Goal: Task Accomplishment & Management: Use online tool/utility

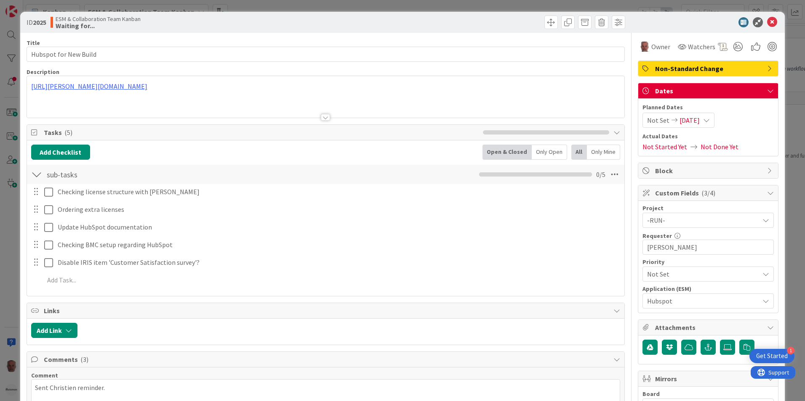
scroll to position [126, 0]
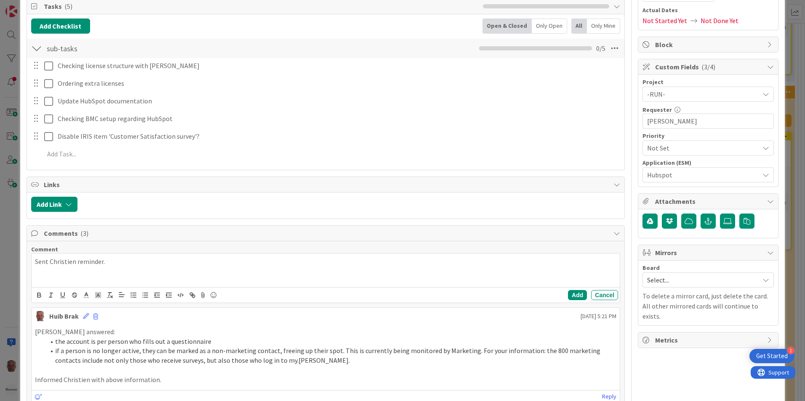
click at [76, 263] on p "Sent Christien reminder." at bounding box center [325, 262] width 581 height 10
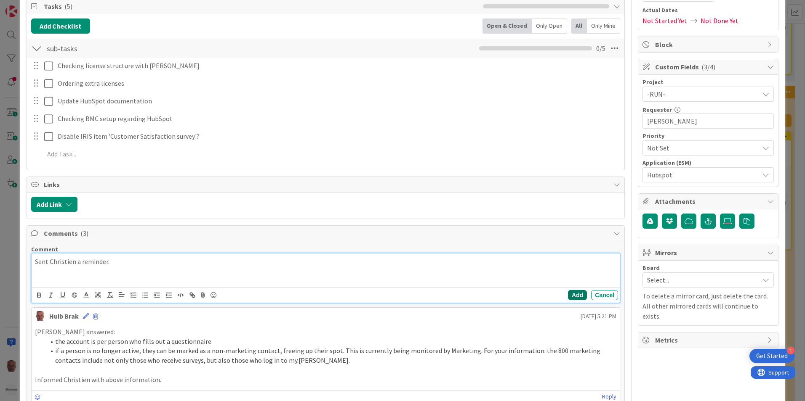
click at [568, 294] on button "Add" at bounding box center [577, 295] width 19 height 10
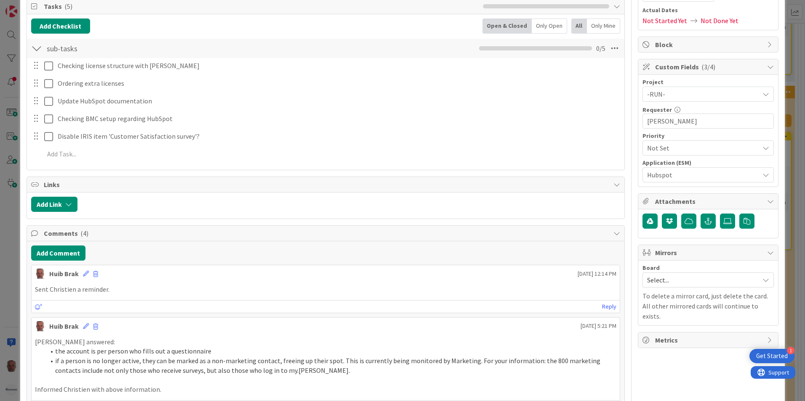
click at [11, 307] on div "ID 2025 ESM & Collaboration Team Kanban Waiting for... Title 22 / 128 Hubspot f…" at bounding box center [402, 200] width 805 height 401
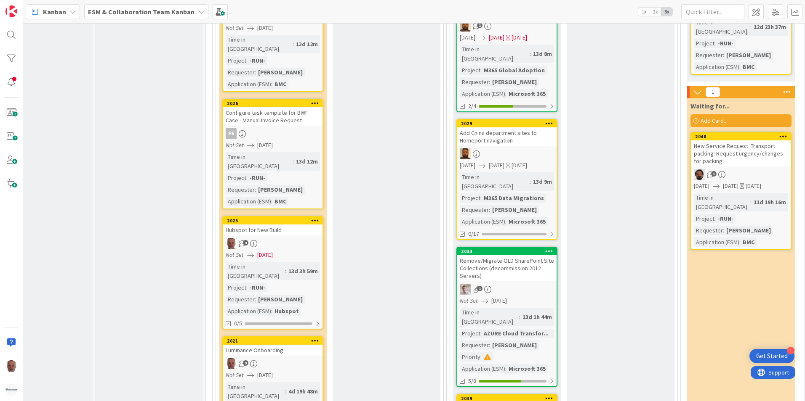
click at [273, 251] on span "[DATE]" at bounding box center [265, 255] width 16 height 9
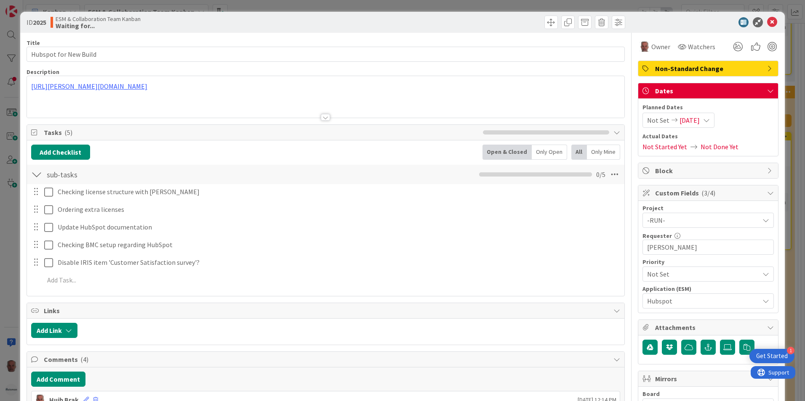
click at [709, 121] on icon at bounding box center [706, 120] width 7 height 7
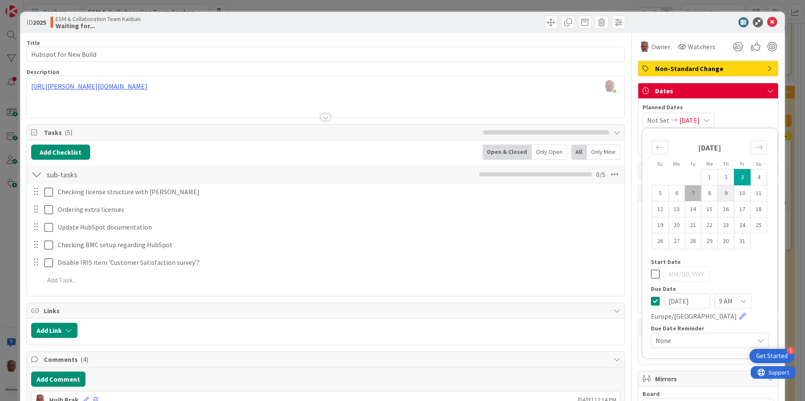
click at [720, 194] on td "9" at bounding box center [725, 194] width 16 height 16
type input "[DATE]"
click at [720, 194] on td "9" at bounding box center [725, 194] width 16 height 16
type input "[DATE]"
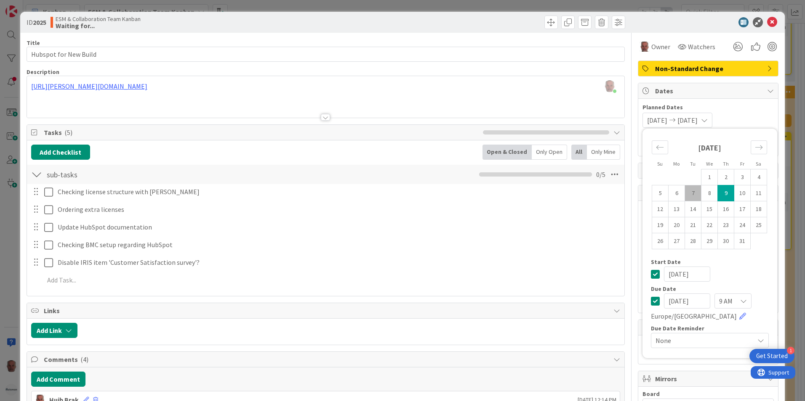
click at [652, 274] on icon at bounding box center [655, 274] width 9 height 10
click at [8, 238] on div "ID 2025 ESM & Collaboration Team Kanban Waiting for... Title 22 / 128 Hubspot f…" at bounding box center [402, 200] width 805 height 401
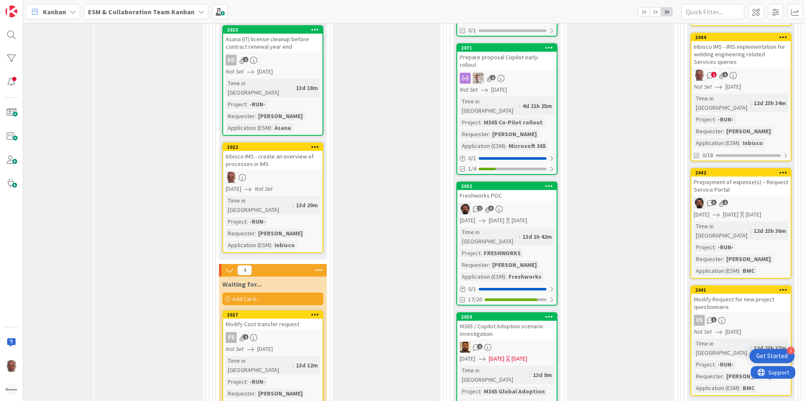
scroll to position [1293, 41]
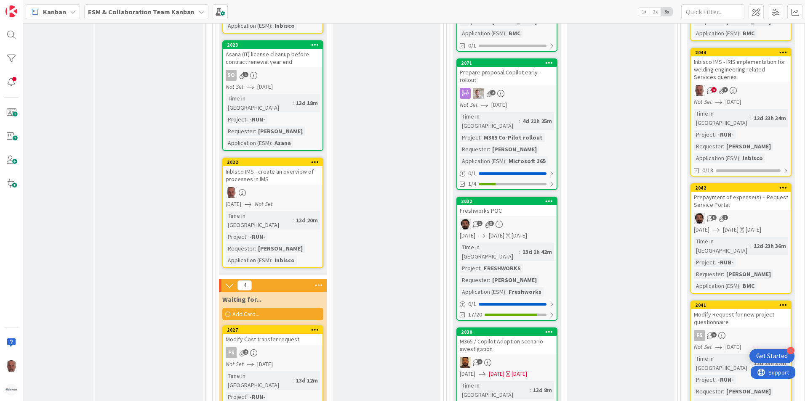
click at [198, 10] on icon at bounding box center [201, 11] width 7 height 7
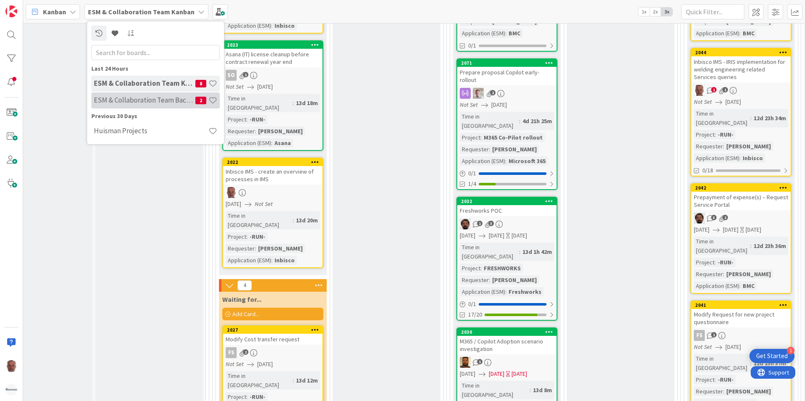
click at [135, 103] on h4 "ESM & Collaboration Team Backlog" at bounding box center [144, 100] width 101 height 8
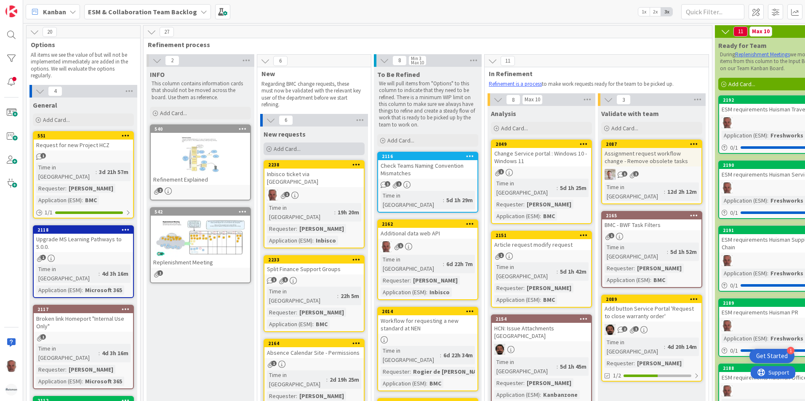
click at [273, 148] on div "Add Card..." at bounding box center [313, 149] width 101 height 13
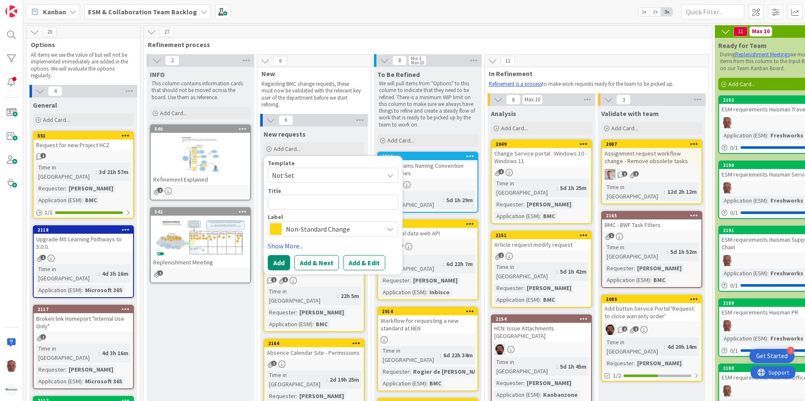
type textarea "x"
type textarea "h"
type textarea "x"
type textarea "hi"
type textarea "x"
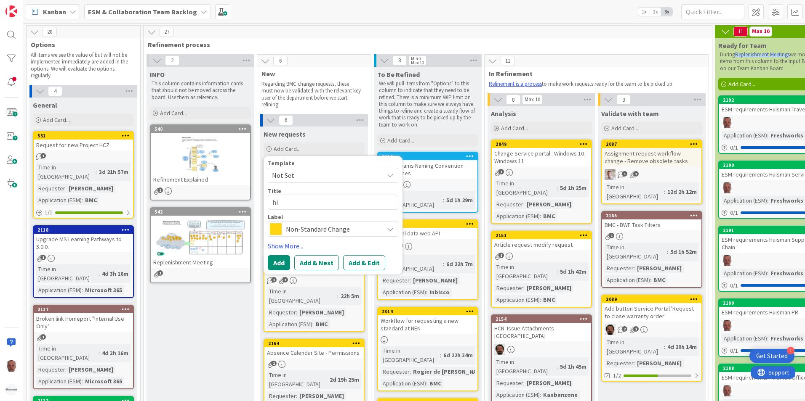
type textarea "his"
type textarea "x"
type textarea "hist"
type textarea "x"
type textarea "histo"
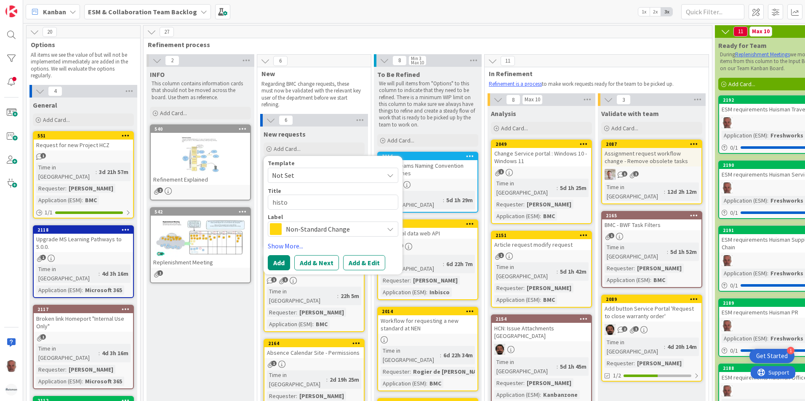
type textarea "x"
type textarea "histor"
type textarea "x"
type textarea "history"
type textarea "x"
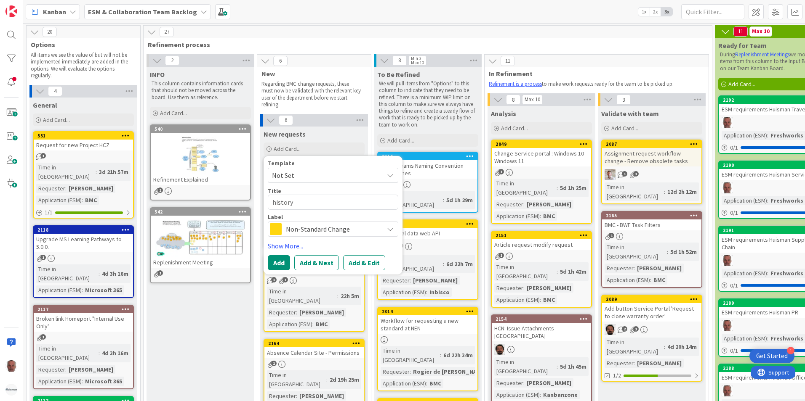
type textarea "history"
type textarea "x"
type textarea "history o"
type textarea "x"
type textarea "history of"
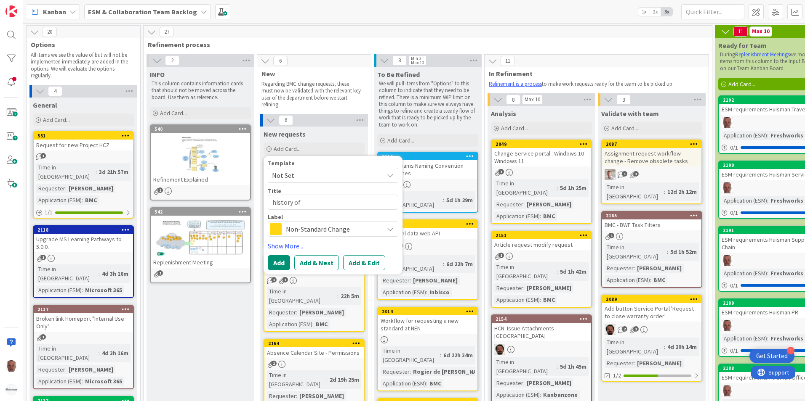
type textarea "x"
type textarea "history of"
type textarea "x"
type textarea "history of c"
type textarea "x"
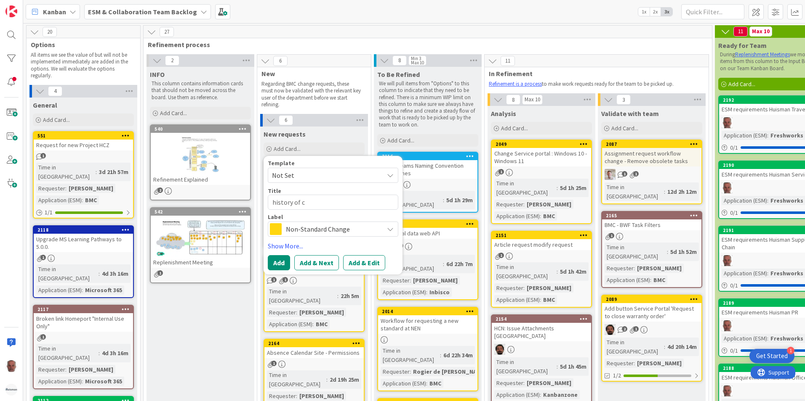
type textarea "history of cu"
type textarea "x"
type textarea "history of cus"
type textarea "x"
type textarea "history of cust"
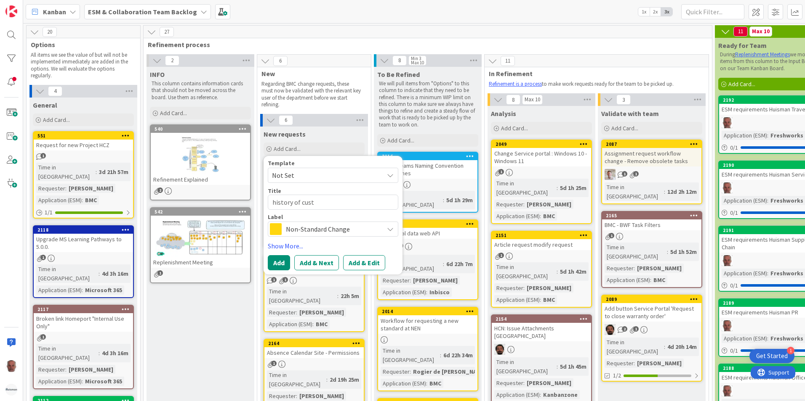
type textarea "x"
type textarea "history of custo"
type textarea "x"
type textarea "history of custom"
type textarea "x"
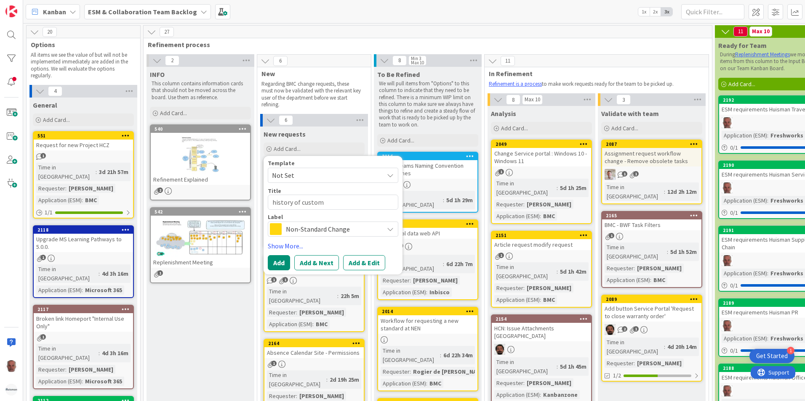
type textarea "history of custome"
type textarea "x"
type textarea "history of customer"
type textarea "x"
type textarea "history of customer"
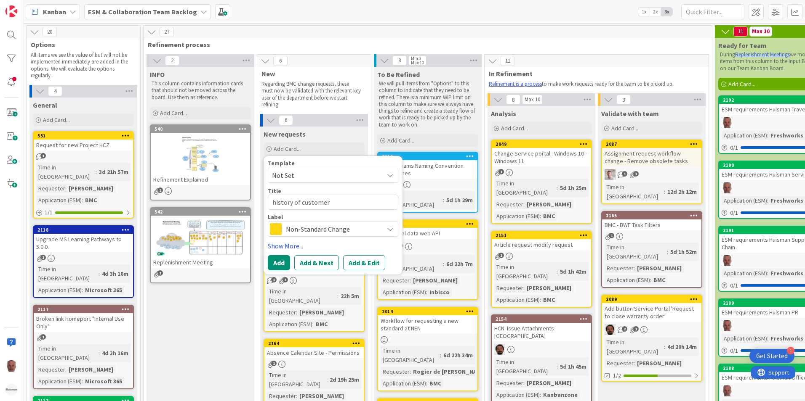
type textarea "x"
type textarea "history of customer r"
type textarea "x"
type textarea "history of customer re"
type textarea "x"
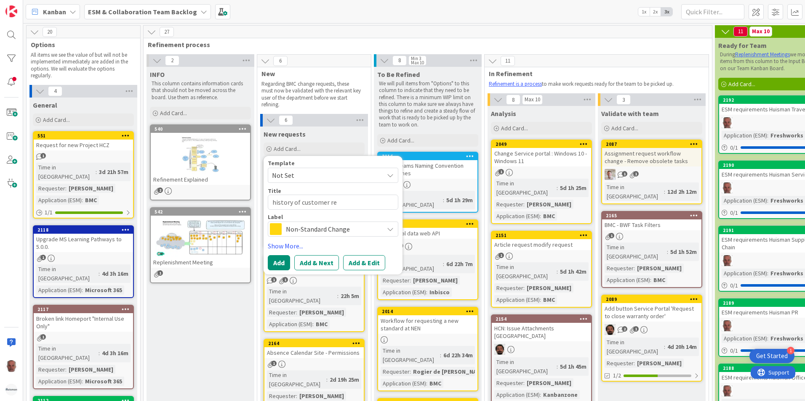
type textarea "history of customer req"
type textarea "x"
type textarea "history of customer requ"
type textarea "x"
type textarea "history of customer reque"
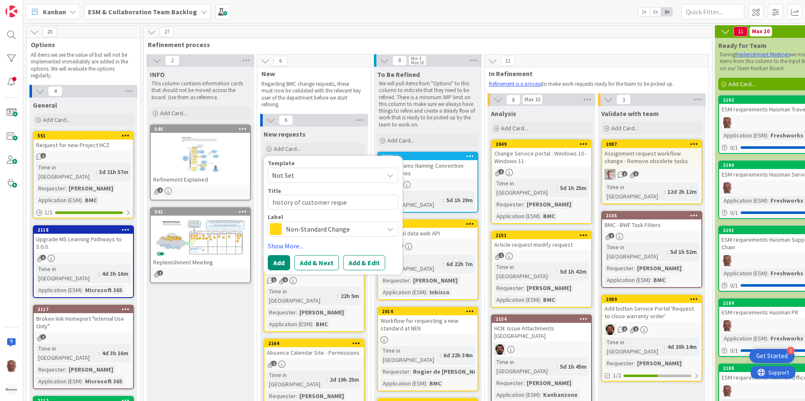
type textarea "x"
type textarea "history of customer reques"
type textarea "x"
type textarea "history of customer requests"
type textarea "x"
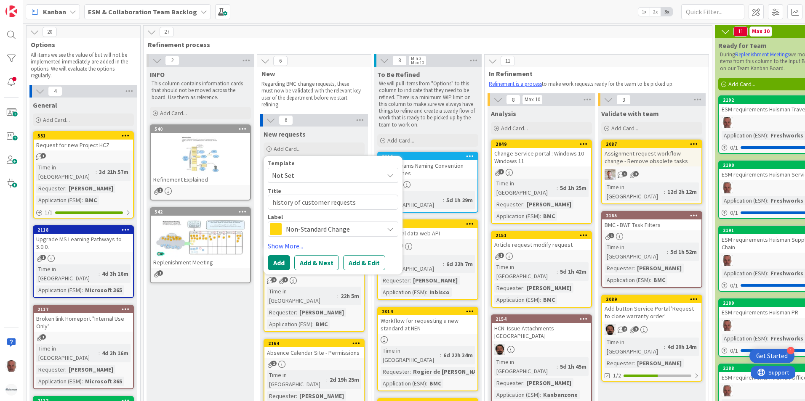
type textarea "history of customer requestsw"
type textarea "x"
type textarea "history of customer requests"
type textarea "x"
type textarea "history of customer requests"
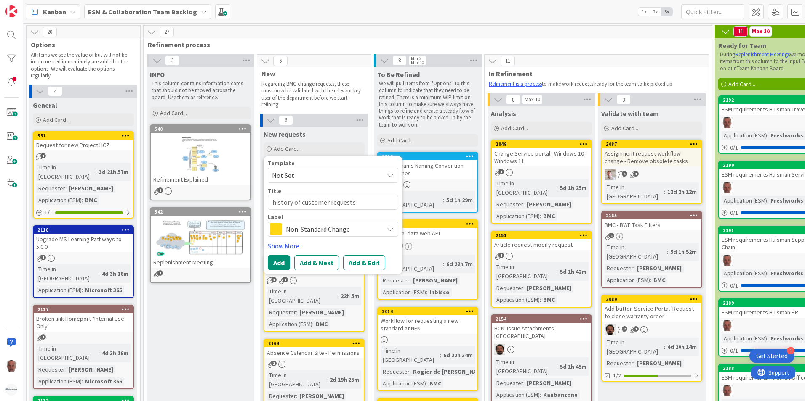
type textarea "x"
type textarea "history of customer requests -"
type textarea "x"
type textarea "history of customer requests -"
type textarea "x"
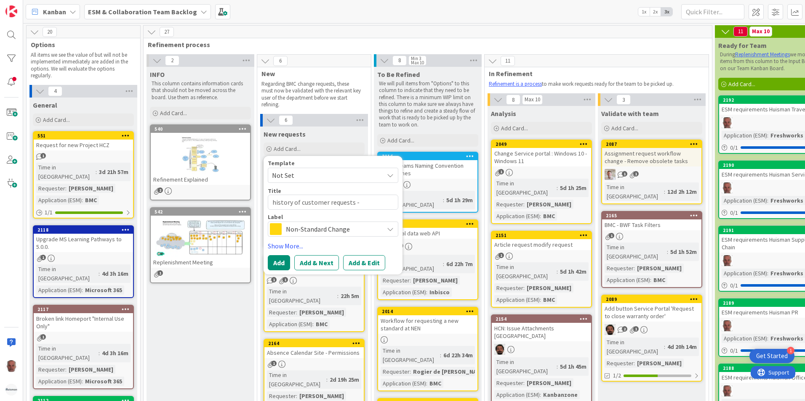
type textarea "history of customer requests - C"
type textarea "x"
type textarea "history of customer requests - Co"
type textarea "x"
type textarea "history of customer requests - Co"
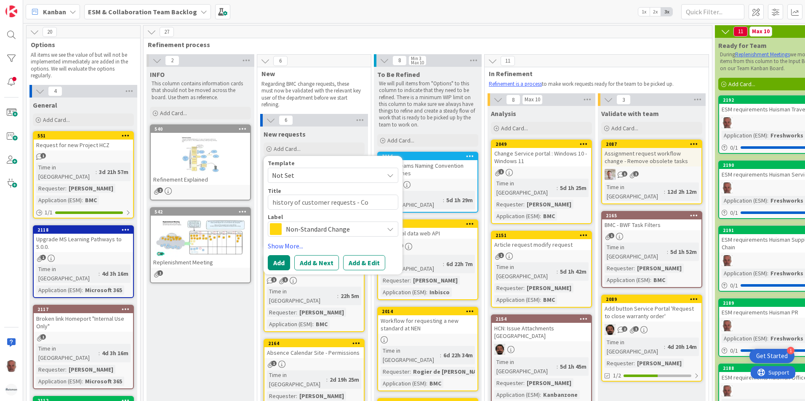
type textarea "x"
type textarea "history of customer requests - Co"
type textarea "x"
type textarea "history of customer requests - CoP"
type textarea "x"
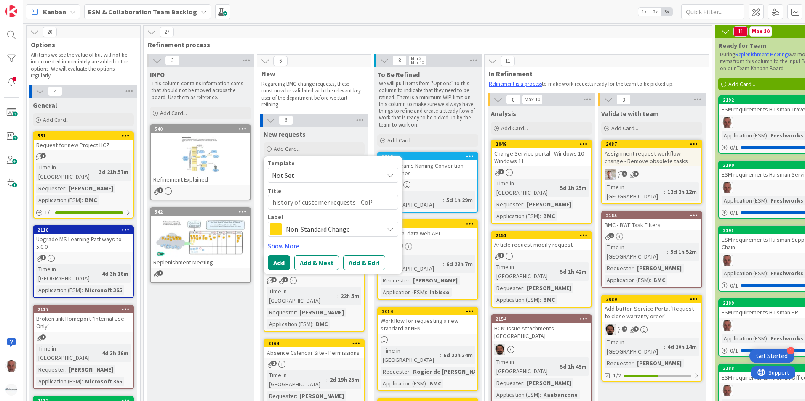
type textarea "history of customer requests - CoPi"
type textarea "x"
type textarea "history of customer requests - CoPil"
type textarea "x"
type textarea "history of customer requests - CoPilo"
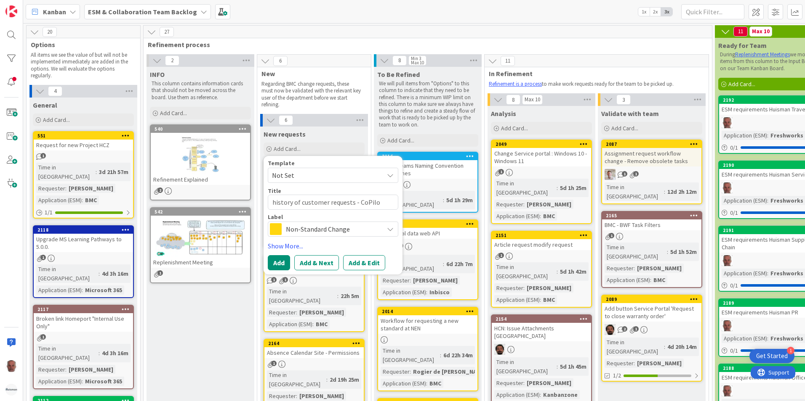
type textarea "x"
type textarea "history of customer requests - CoPilot"
click at [395, 249] on link "Show More..." at bounding box center [333, 246] width 130 height 10
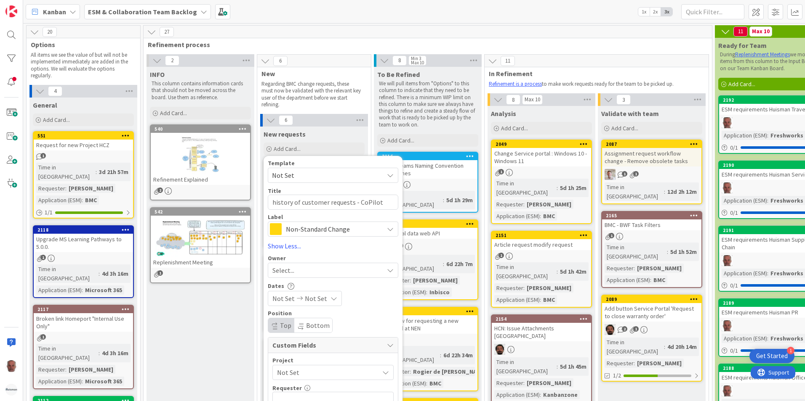
click at [333, 269] on div "Select..." at bounding box center [327, 271] width 111 height 10
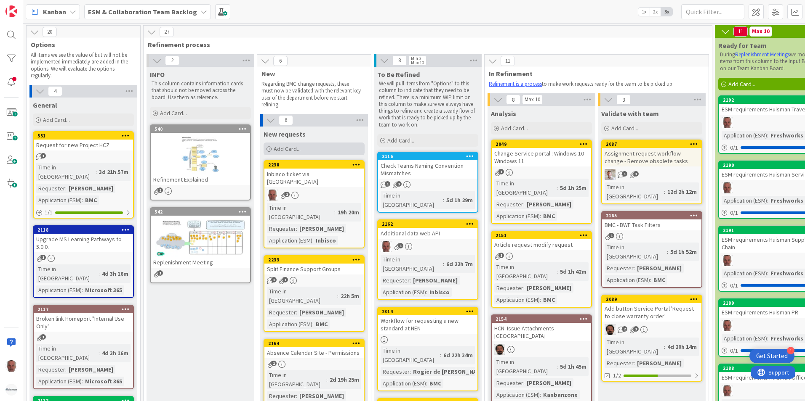
click at [284, 148] on span "Add Card..." at bounding box center [287, 149] width 27 height 8
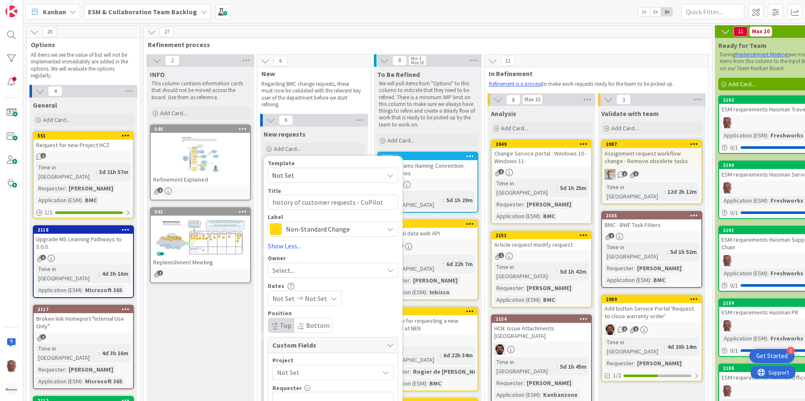
click at [307, 271] on div "Select..." at bounding box center [327, 271] width 111 height 10
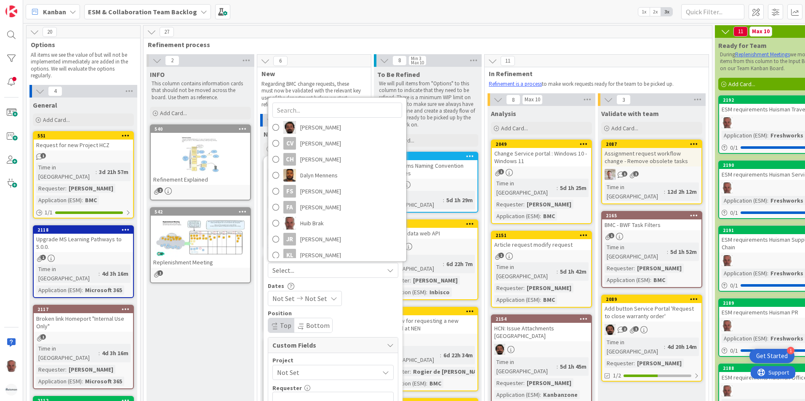
click at [370, 287] on div "Dates" at bounding box center [333, 285] width 130 height 7
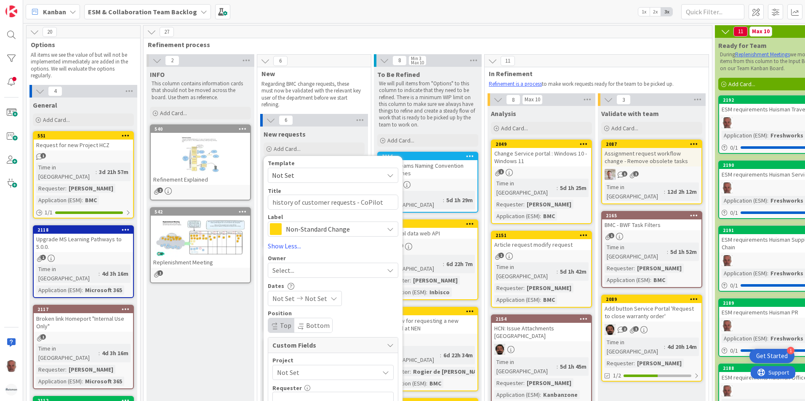
click at [361, 308] on div "Template Not Set Title 38 / 128 history of customer requests - CoPilot Label No…" at bounding box center [333, 309] width 130 height 298
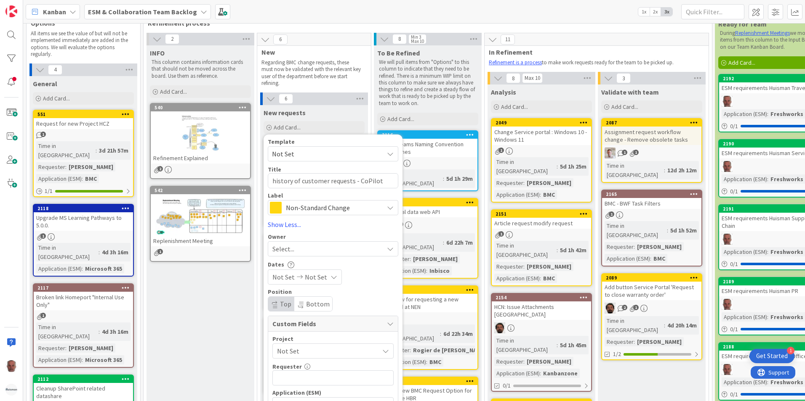
scroll to position [42, 0]
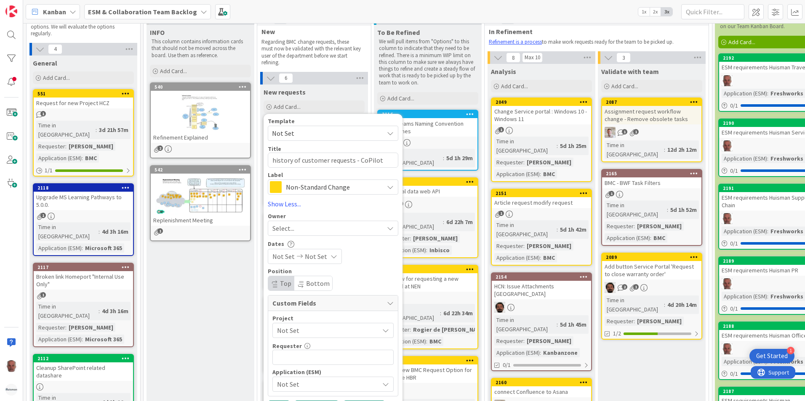
click at [340, 332] on span "Not Set" at bounding box center [326, 331] width 98 height 12
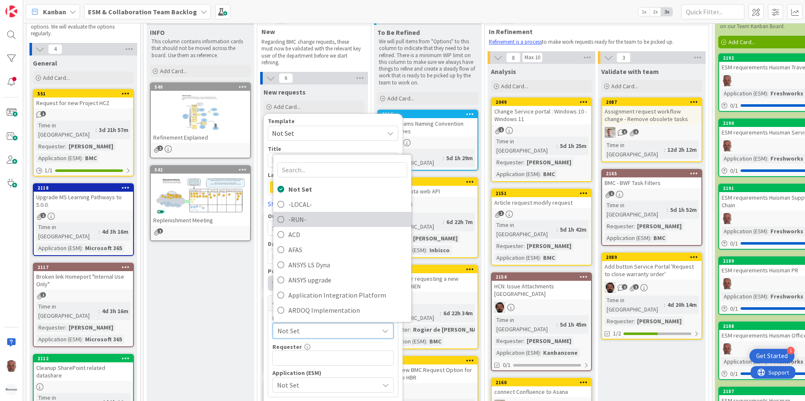
click at [301, 220] on span "-RUN-" at bounding box center [347, 219] width 119 height 13
type textarea "x"
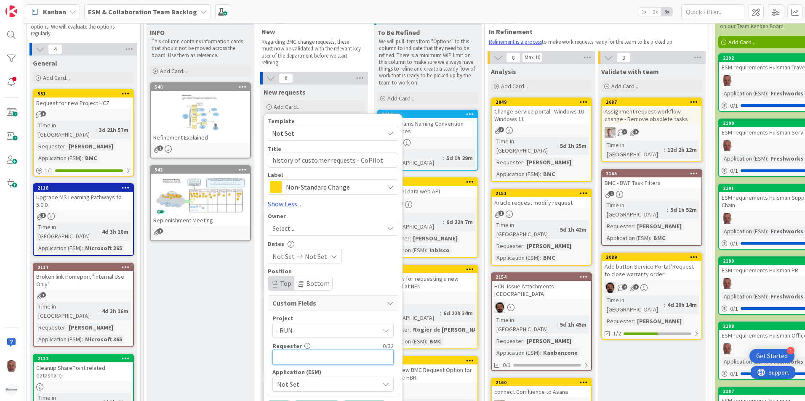
click at [334, 358] on input "text" at bounding box center [332, 357] width 121 height 15
type input "[PERSON_NAME]"
type textarea "x"
type input "[PERSON_NAME]"
click at [329, 386] on span "Not Set" at bounding box center [326, 385] width 98 height 12
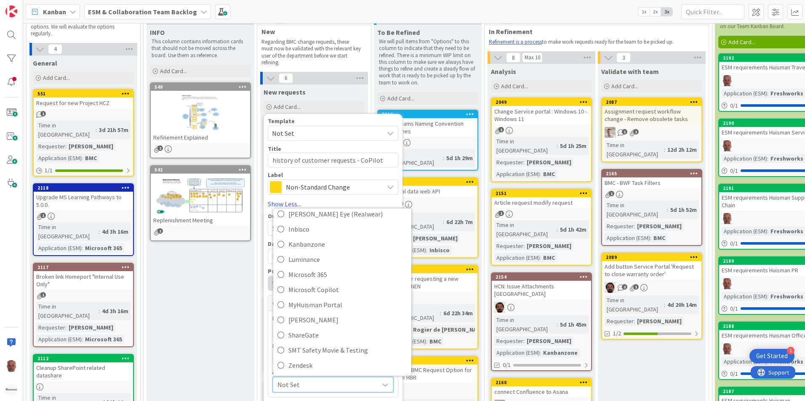
scroll to position [151, 0]
click at [307, 363] on span "Zendesk" at bounding box center [347, 365] width 119 height 13
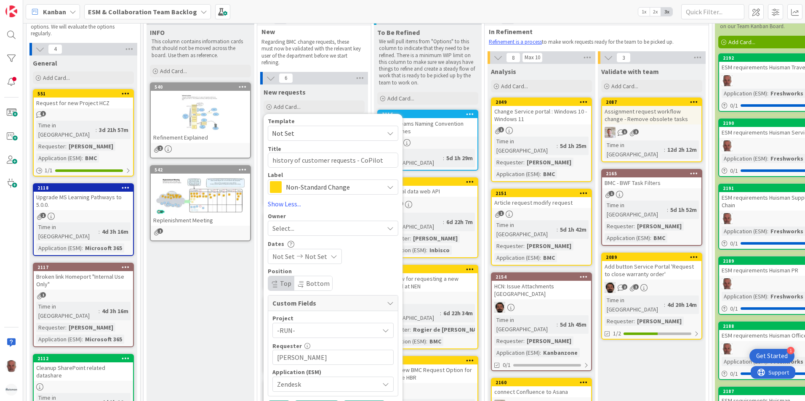
click at [338, 383] on span "Zendesk" at bounding box center [326, 385] width 98 height 12
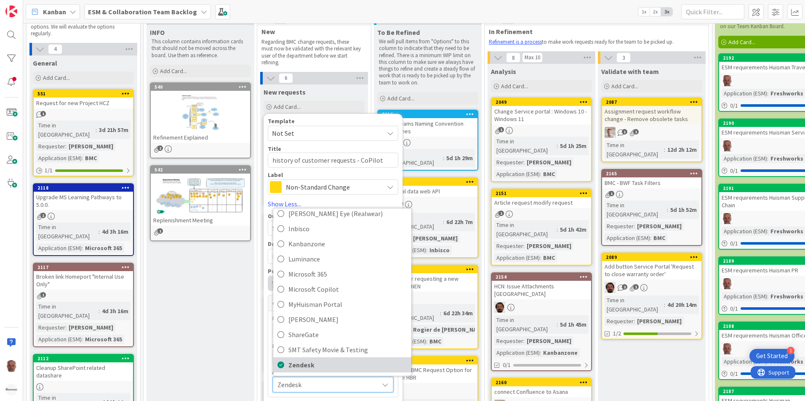
click at [299, 362] on span "Zendesk" at bounding box center [347, 365] width 119 height 13
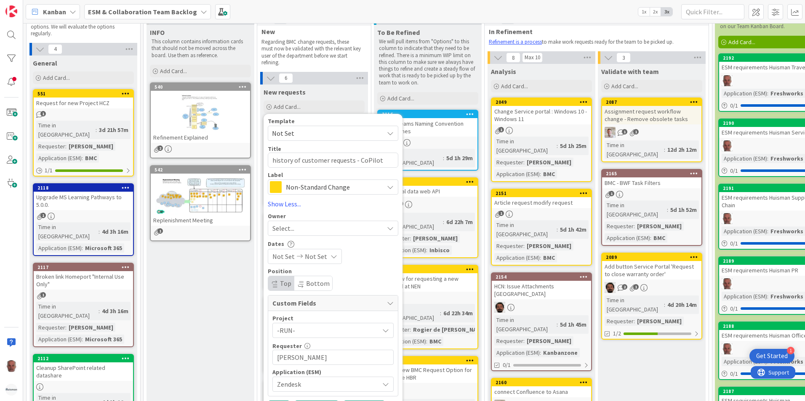
click at [385, 385] on icon at bounding box center [385, 384] width 7 height 7
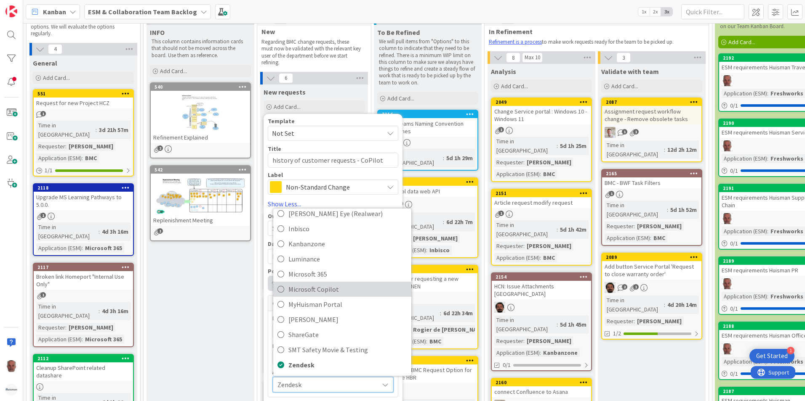
click at [314, 292] on span "Microsoft Copilot" at bounding box center [347, 289] width 119 height 13
type textarea "x"
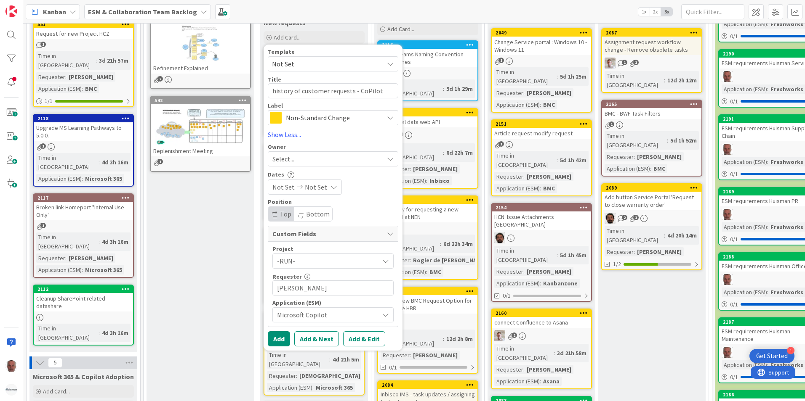
scroll to position [126, 0]
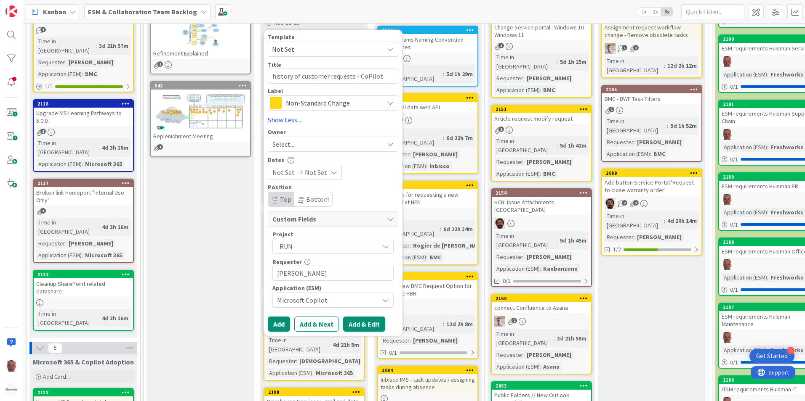
click at [355, 327] on button "Add & Edit" at bounding box center [364, 324] width 42 height 15
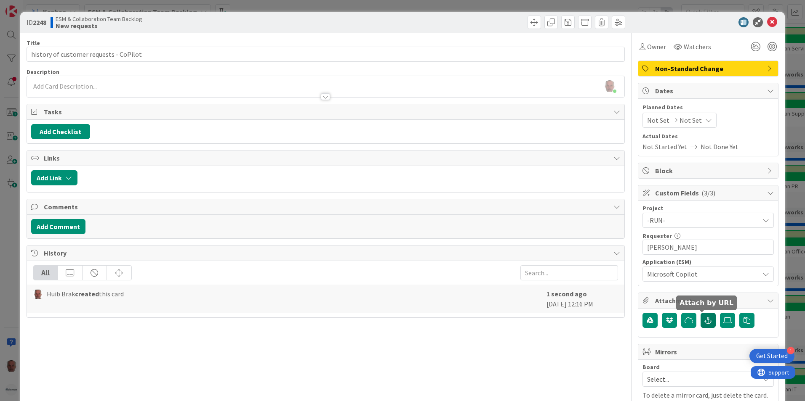
click at [704, 319] on icon "button" at bounding box center [708, 320] width 8 height 7
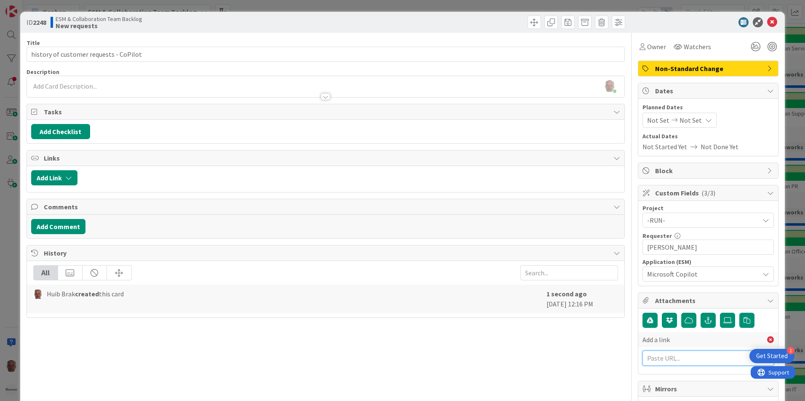
click at [671, 359] on input "text" at bounding box center [707, 358] width 131 height 15
paste input "[URL][PERSON_NAME][DOMAIN_NAME]"
type input "[URL][PERSON_NAME][DOMAIN_NAME]"
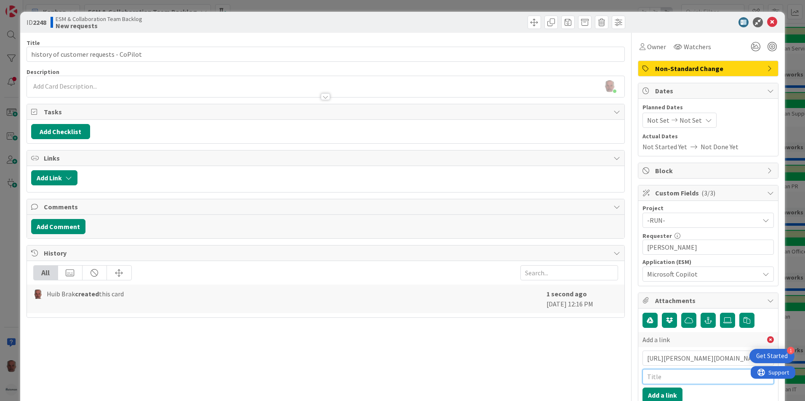
click at [668, 380] on input "text" at bounding box center [707, 376] width 131 height 15
type input "BMC WO"
click at [658, 393] on button "Add a link" at bounding box center [662, 395] width 40 height 15
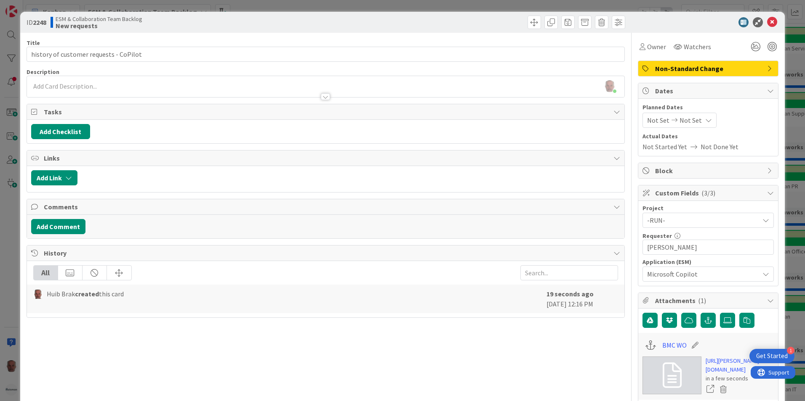
click at [95, 85] on div "[PERSON_NAME] just joined" at bounding box center [325, 86] width 597 height 21
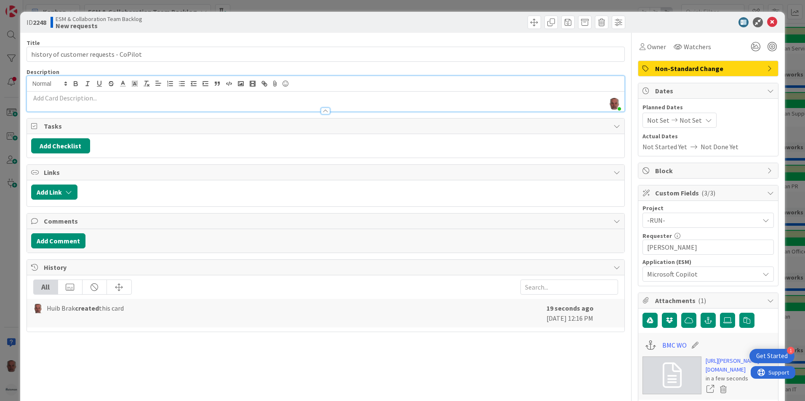
click at [58, 97] on p at bounding box center [325, 98] width 589 height 10
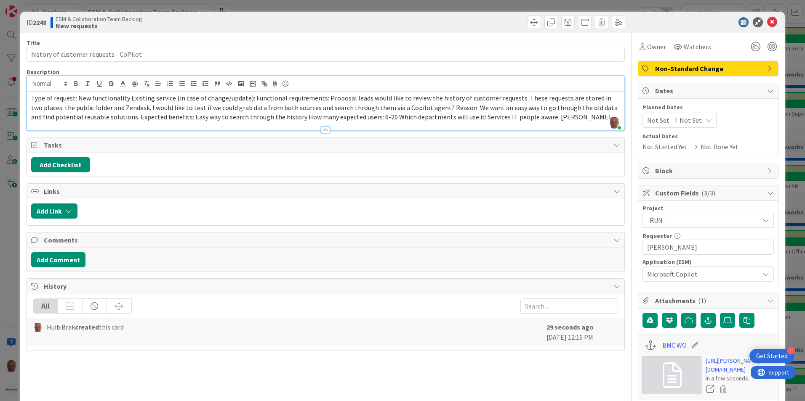
click at [128, 99] on span "Type of request: New functionality Existing service (in case of change/update):…" at bounding box center [324, 107] width 587 height 27
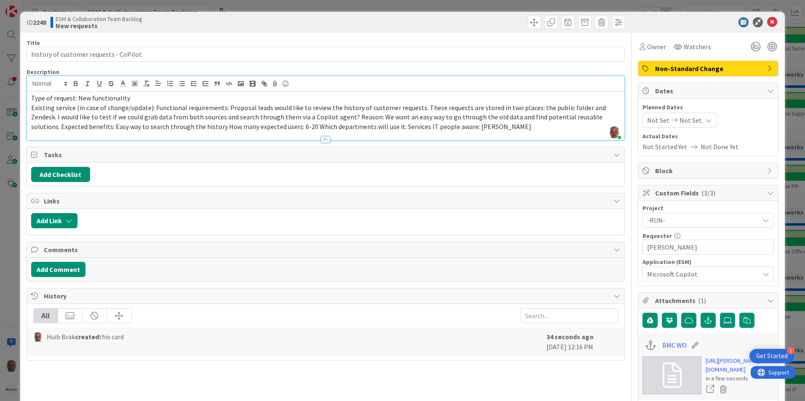
click at [153, 106] on span "Existing service (in case of change/update): Functional requirements: Proposal …" at bounding box center [319, 117] width 576 height 27
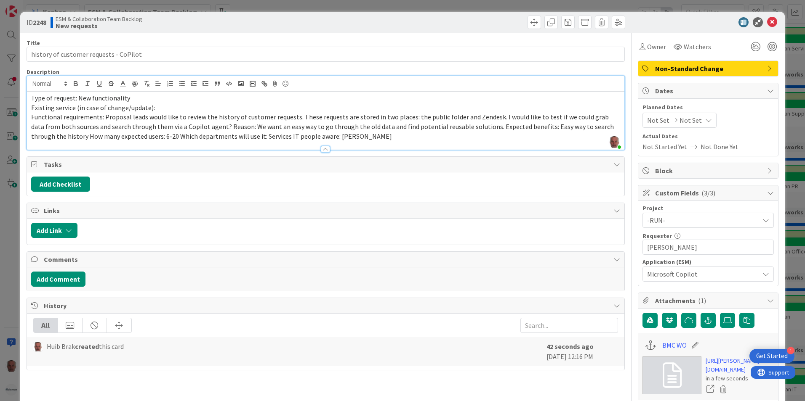
click at [213, 126] on span "Functional requirements: Proposal leads would like to review the history of cus…" at bounding box center [323, 126] width 584 height 27
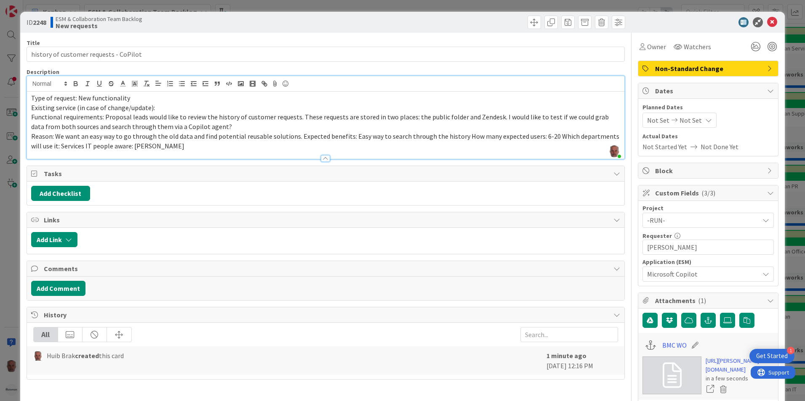
click at [295, 136] on span "Reason: We want an easy way to go through the old data and find potential reusa…" at bounding box center [325, 141] width 589 height 18
click at [296, 137] on span "Reason: We want an easy way to go through the old data and find potential reusa…" at bounding box center [325, 141] width 589 height 18
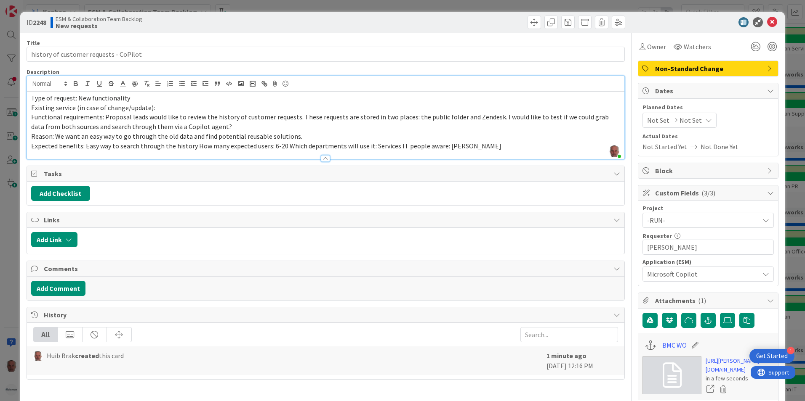
click at [193, 146] on span "Expected benefits: Easy way to search through the history How many expected use…" at bounding box center [266, 146] width 470 height 8
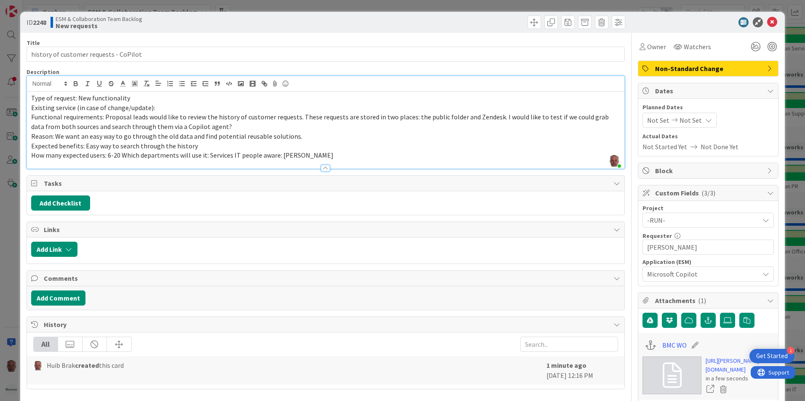
click at [232, 154] on span "How many expected users: 6-20 Which departments will use it: Services IT people…" at bounding box center [182, 155] width 302 height 8
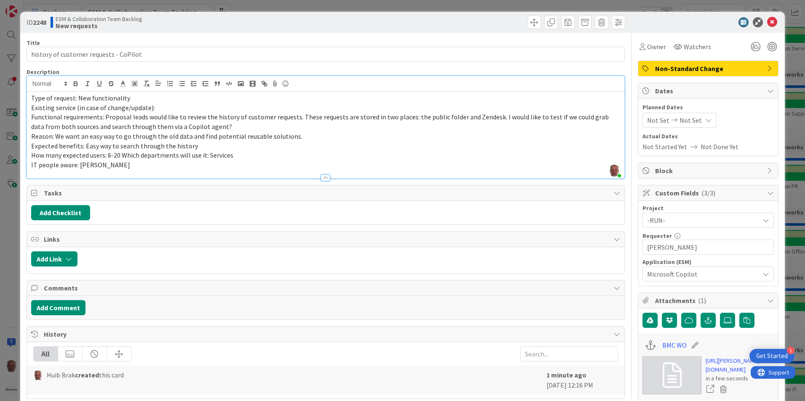
click at [10, 252] on div "ID 2248 ESM & Collaboration Team Backlog New requests Title 38 / 128 history of…" at bounding box center [402, 200] width 805 height 401
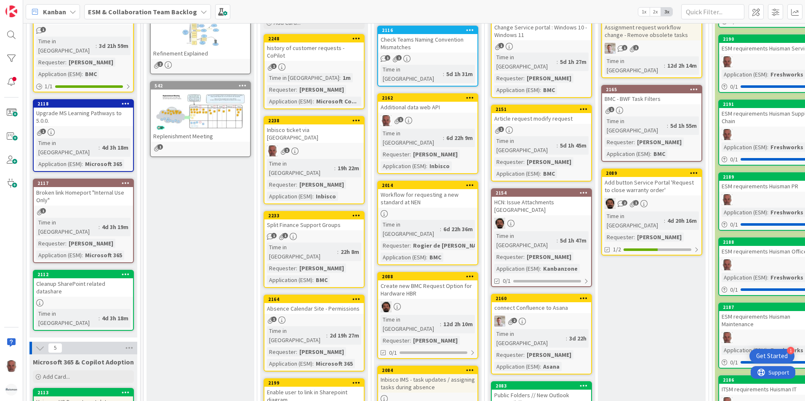
click at [326, 64] on div "1" at bounding box center [313, 67] width 99 height 7
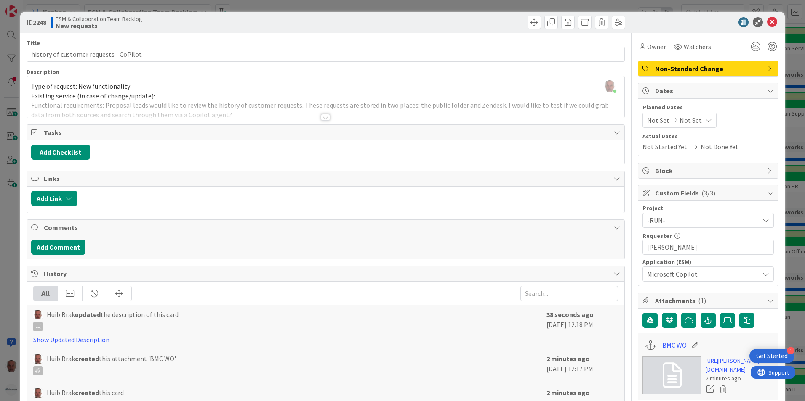
click at [12, 316] on div "ID 2248 ESM & Collaboration Team Backlog New requests Title 38 / 128 history of…" at bounding box center [402, 200] width 805 height 401
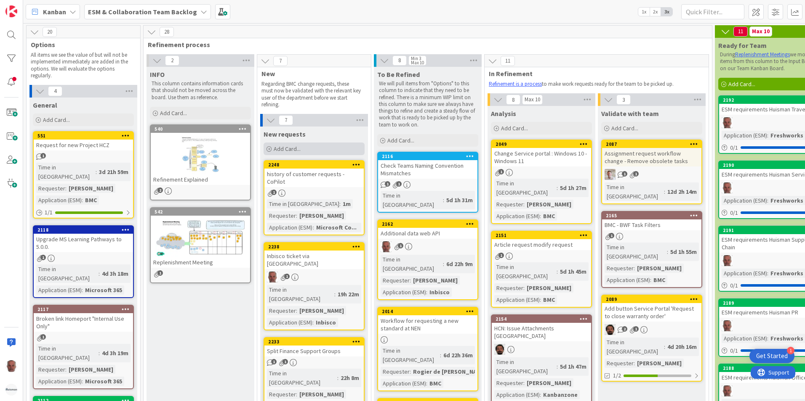
click at [279, 149] on span "Add Card..." at bounding box center [287, 149] width 27 height 8
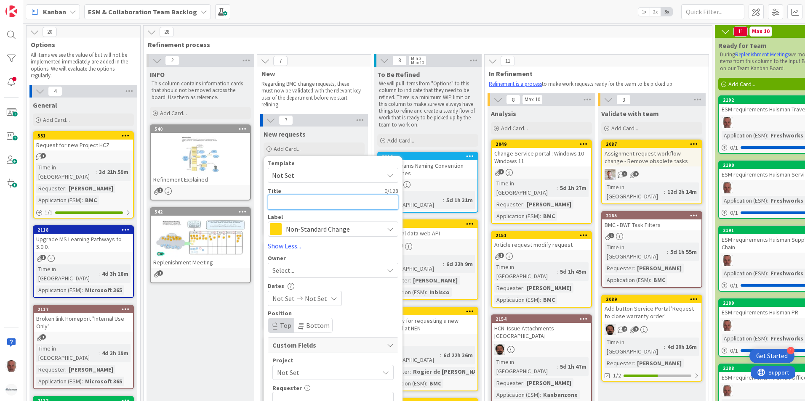
click at [297, 205] on textarea at bounding box center [333, 202] width 130 height 15
type textarea "x"
type textarea "A"
type textarea "x"
type textarea "Ad"
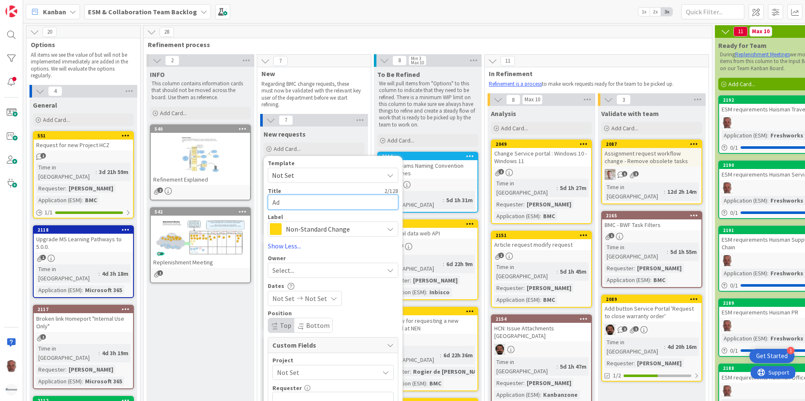
type textarea "x"
type textarea "Add"
type textarea "x"
type textarea "Add"
type textarea "x"
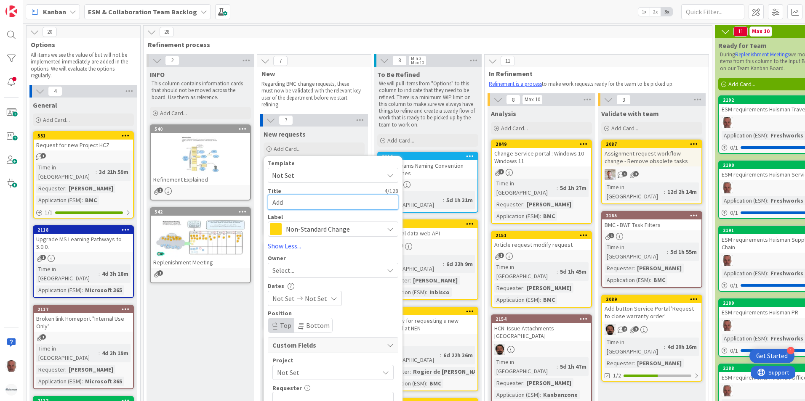
type textarea "Add '"
type textarea "x"
type textarea "Add 'L"
type textarea "x"
type textarea "Add 'La"
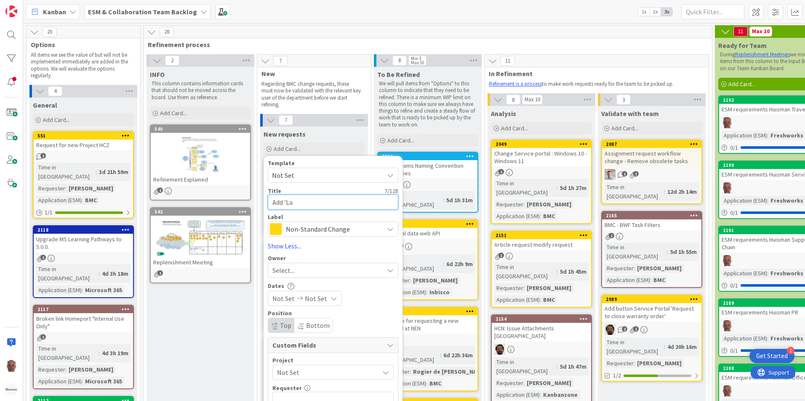
type textarea "x"
type textarea "Add 'Lat"
type textarea "x"
type textarea "Add 'Latt"
type textarea "x"
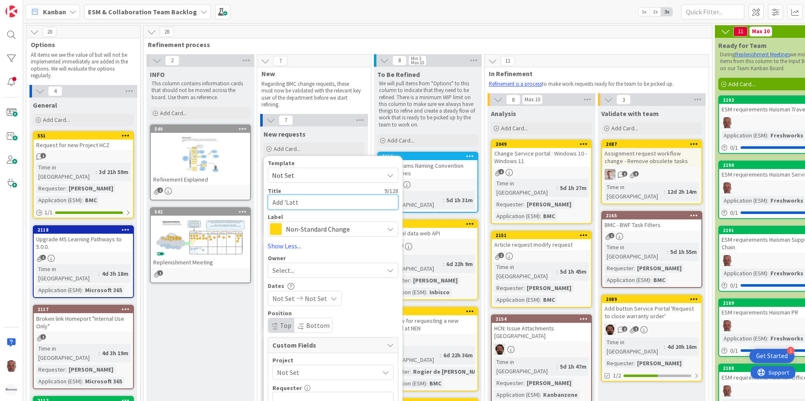
type textarea "Add 'Latti"
type textarea "x"
type textarea "Add 'Lattic"
type textarea "x"
type textarea "Add 'Lattice"
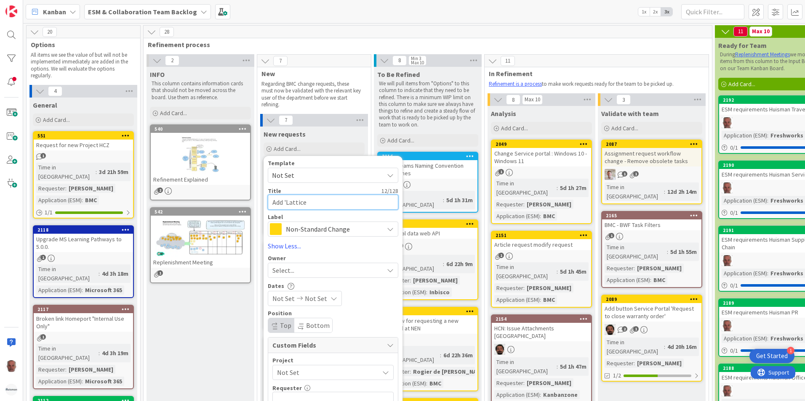
type textarea "x"
type textarea "Add 'Lattice"
type textarea "x"
type textarea "Add 'Lattice"
type textarea "x"
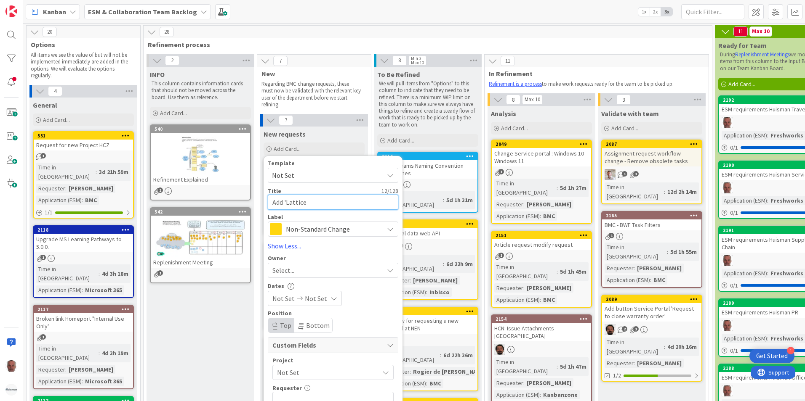
type textarea "Add 'Lattice'"
type textarea "x"
type textarea "Add 'Lattice'"
type textarea "x"
type textarea "Add 'Lattice' t"
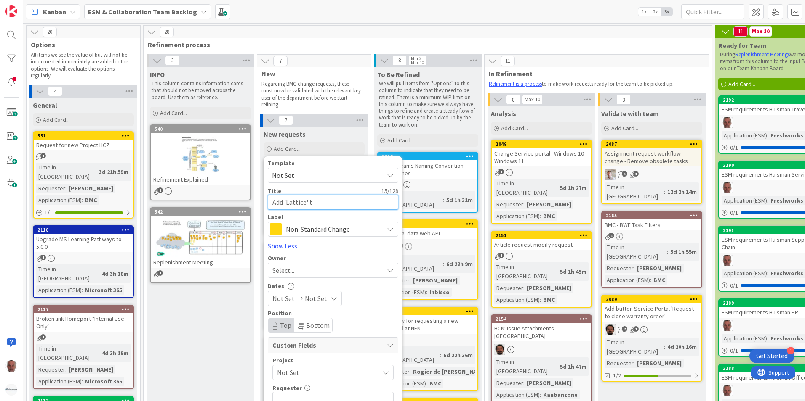
type textarea "x"
type textarea "Add 'Lattice' ti"
type textarea "x"
type textarea "Add 'Lattice' tin"
type textarea "x"
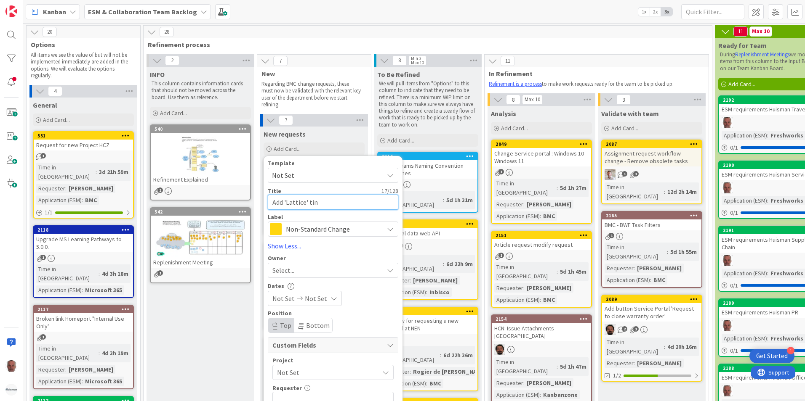
type textarea "Add 'Lattice' ti"
type textarea "x"
type textarea "Add 'Lattice' t"
type textarea "x"
type textarea "Add 'Lattice'"
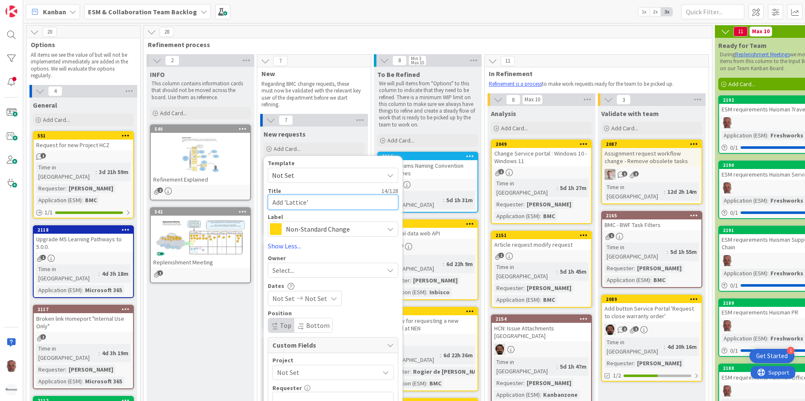
type textarea "x"
type textarea "Add 'Lattice' i"
type textarea "x"
type textarea "Add 'Lattice' in"
type textarea "x"
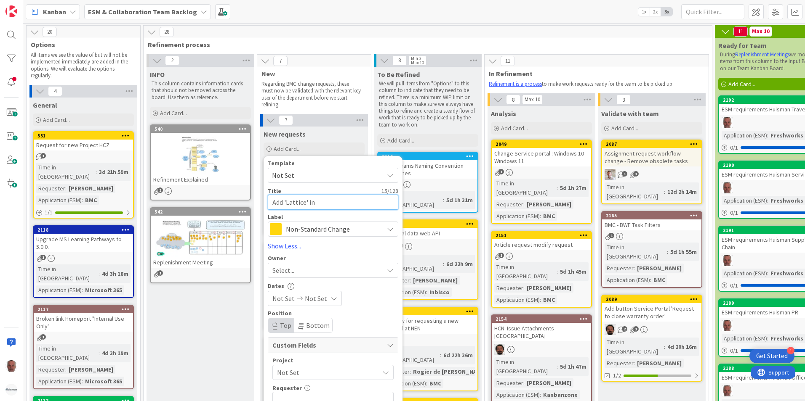
type textarea "Add 'Lattice' int"
type textarea "x"
type textarea "Add 'Lattice' into"
type textarea "x"
type textarea "Add 'Lattice' into"
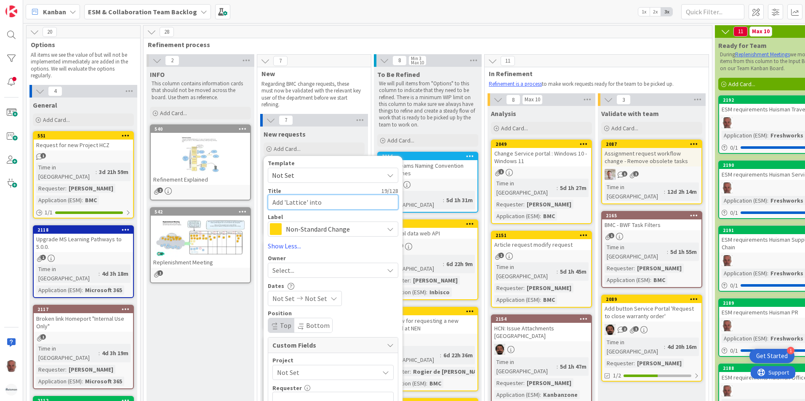
type textarea "x"
type textarea "Add 'Lattice' into B"
type textarea "x"
type textarea "Add 'Lattice' into BM"
type textarea "x"
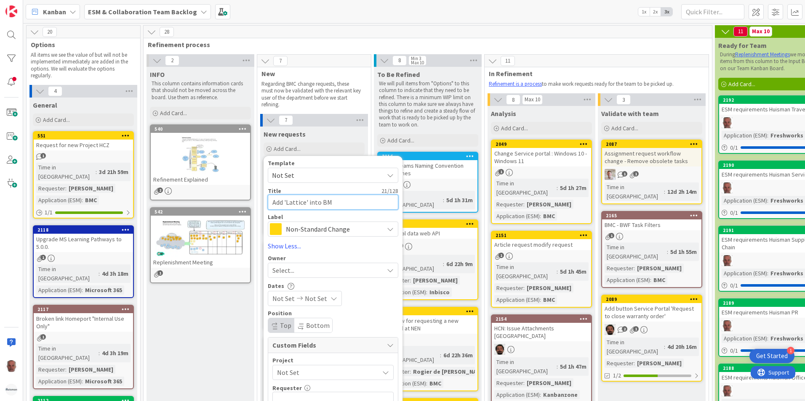
type textarea "Add 'Lattice' into BMC"
type textarea "x"
type textarea "Add 'Lattice' into BMC"
type textarea "x"
type textarea "Add 'Lattice' into BMC p"
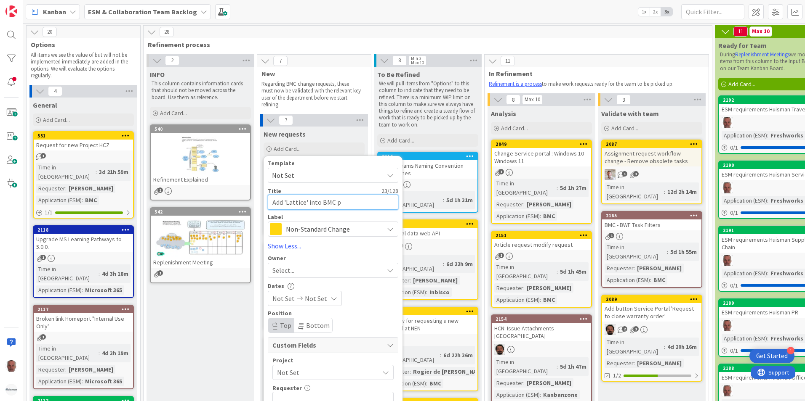
type textarea "x"
type textarea "Add 'Lattice' into BMC pr"
type textarea "x"
type textarea "Add 'Lattice' into BMC pro"
type textarea "x"
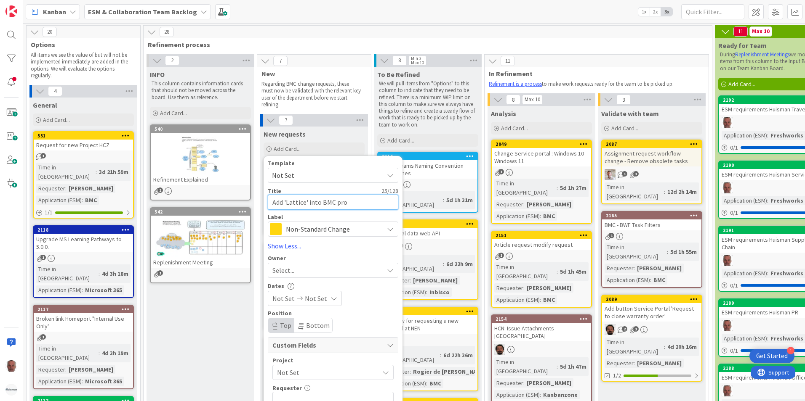
type textarea "Add 'Lattice' into BMC proc"
type textarea "x"
type textarea "Add 'Lattice' into BMC proce"
type textarea "x"
type textarea "Add 'Lattice' into BMC proces"
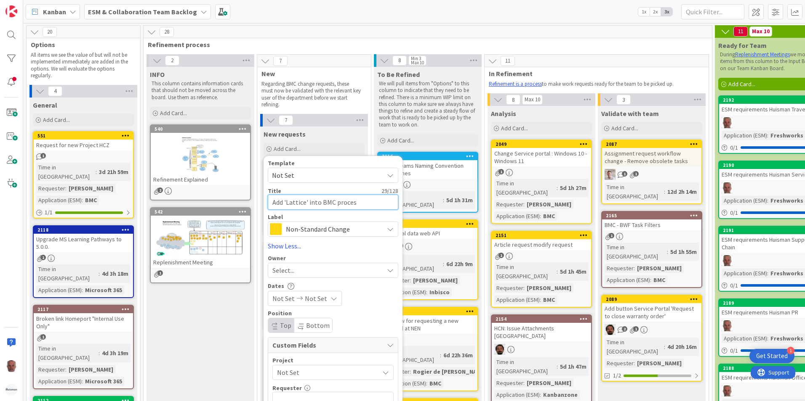
type textarea "x"
type textarea "Add 'Lattice' into BMC process"
click at [365, 291] on div "Not Set Not Set" at bounding box center [333, 298] width 130 height 15
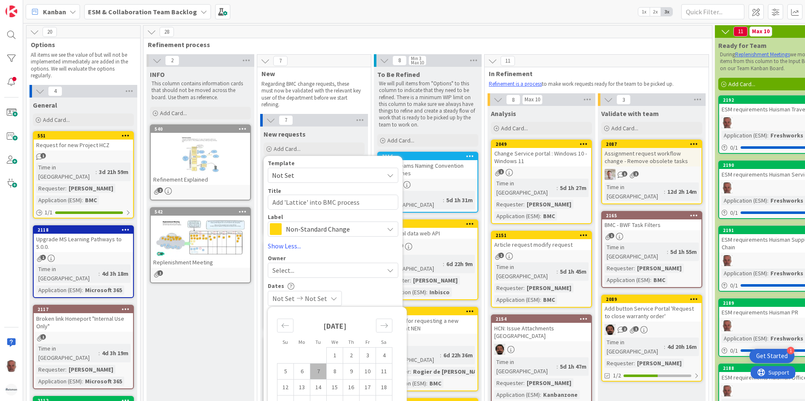
click at [364, 290] on div "Dates Not Set Not Set Su Mo Tu We Th Fr Sa [DATE] 1 2 3 4 5 6 7 8 9 10 11 12 13…" at bounding box center [333, 294] width 130 height 24
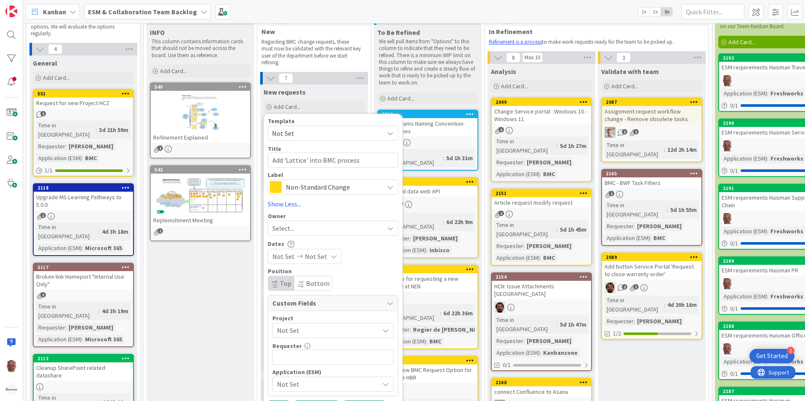
click at [342, 329] on span "Not Set" at bounding box center [326, 331] width 98 height 12
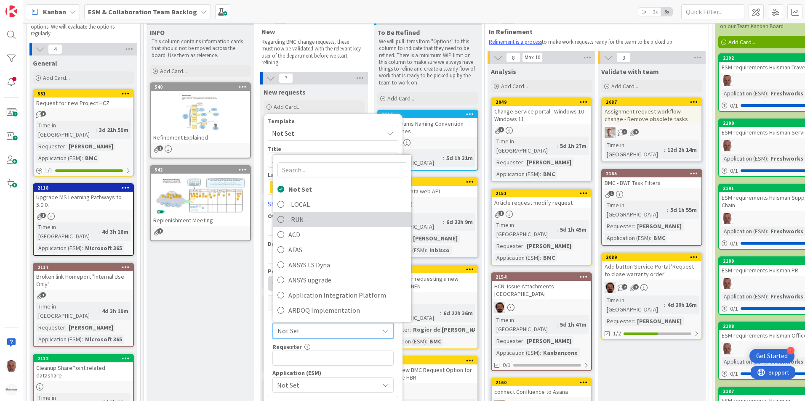
click at [295, 222] on span "-RUN-" at bounding box center [347, 219] width 119 height 13
type textarea "x"
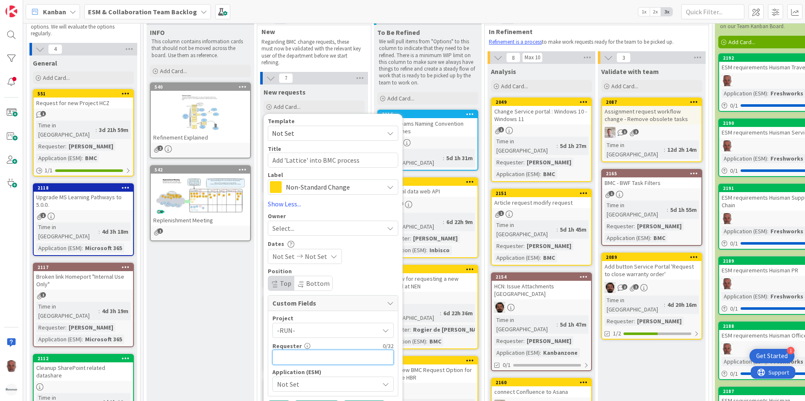
click at [307, 359] on input "text" at bounding box center [332, 357] width 121 height 15
type input "Al"
type textarea "x"
type input "[PERSON_NAME]"
type textarea "x"
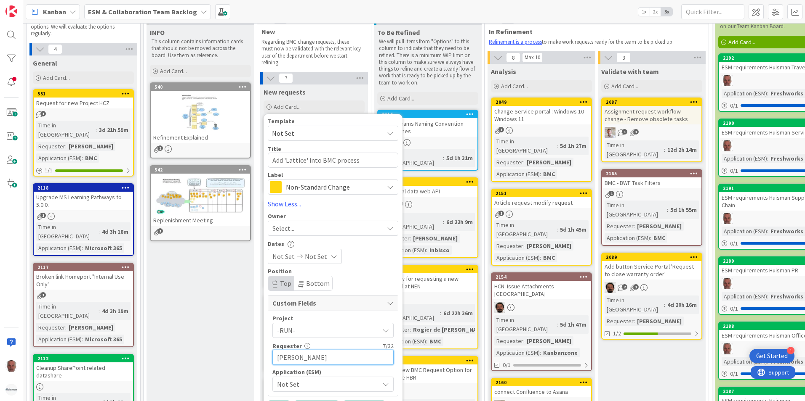
type input "[PERSON_NAME]"
click at [314, 384] on span "Not Set" at bounding box center [326, 385] width 98 height 12
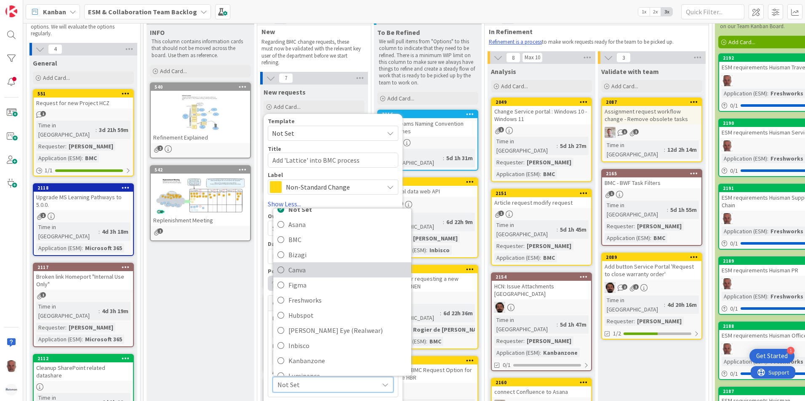
scroll to position [24, 0]
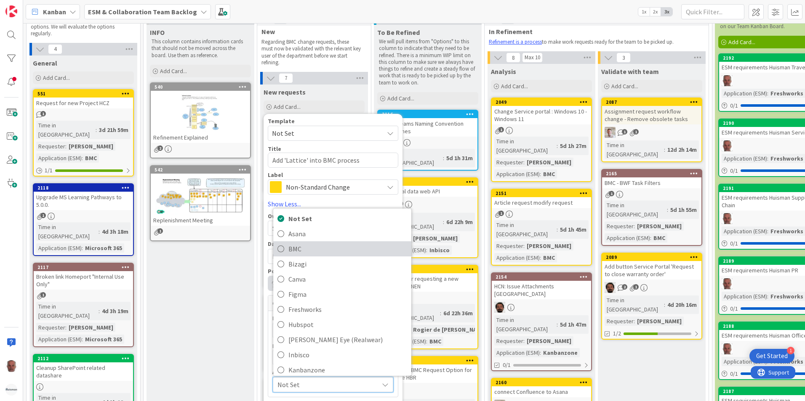
click at [308, 250] on span "BMC" at bounding box center [347, 249] width 119 height 13
type textarea "x"
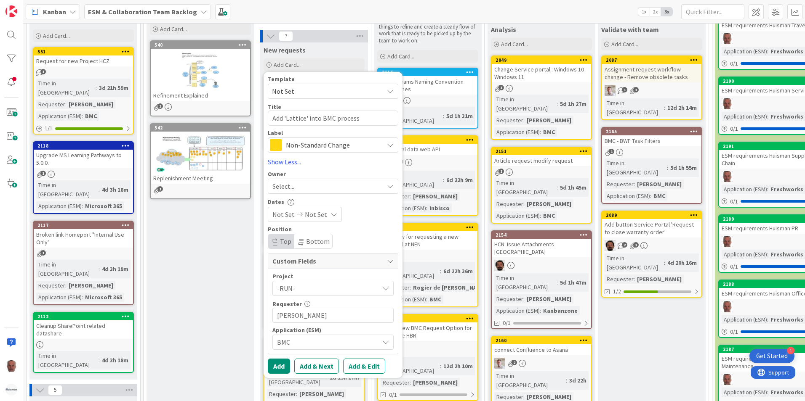
scroll to position [126, 0]
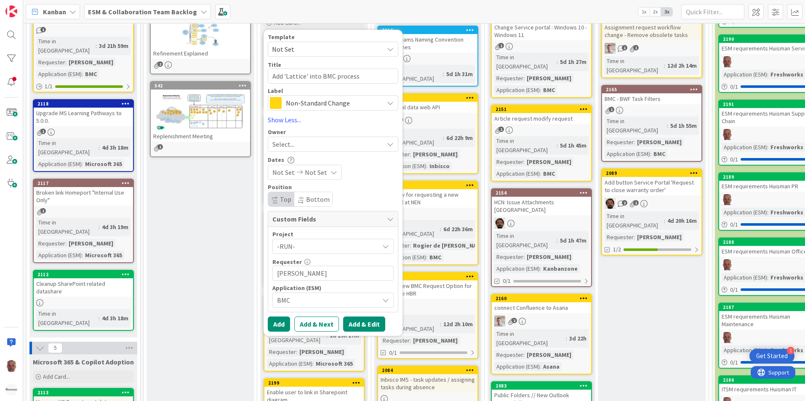
click at [365, 326] on button "Add & Edit" at bounding box center [364, 324] width 42 height 15
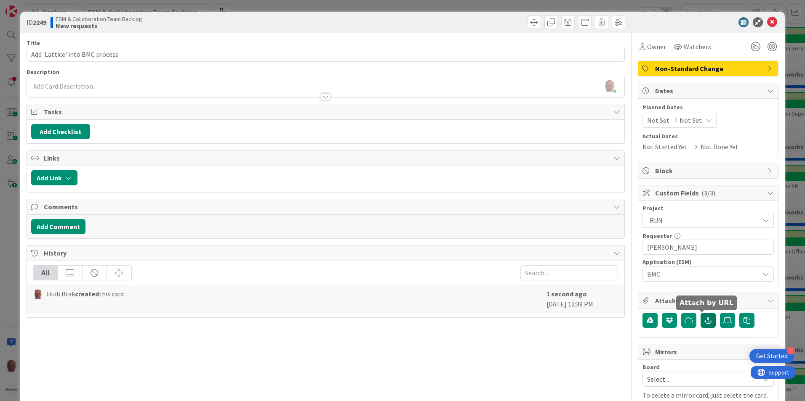
click at [704, 323] on icon "button" at bounding box center [708, 320] width 8 height 7
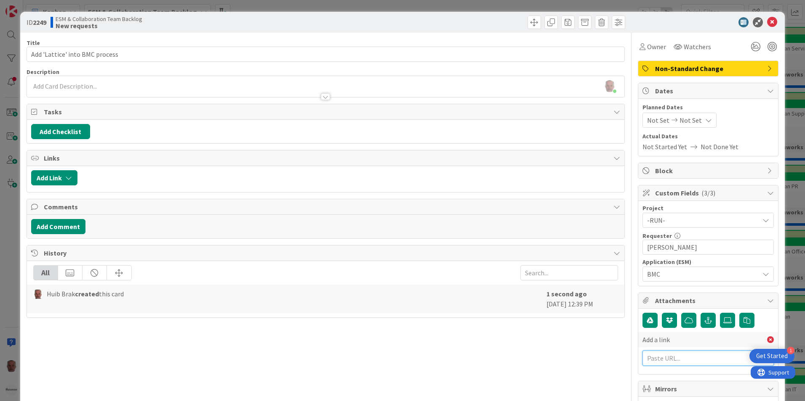
click at [670, 362] on input "text" at bounding box center [707, 358] width 131 height 15
paste input "[URL][PERSON_NAME][DOMAIN_NAME]"
type input "[URL][PERSON_NAME][DOMAIN_NAME]"
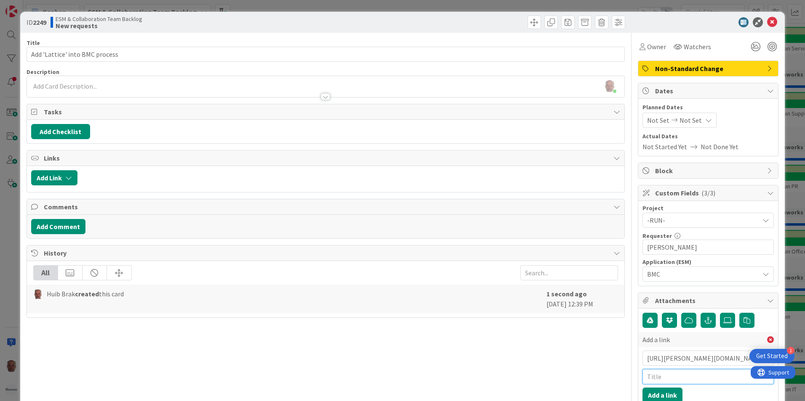
click at [658, 379] on input "text" at bounding box center [707, 376] width 131 height 15
type input "BMC WO"
click at [651, 396] on button "Add a link" at bounding box center [662, 395] width 40 height 15
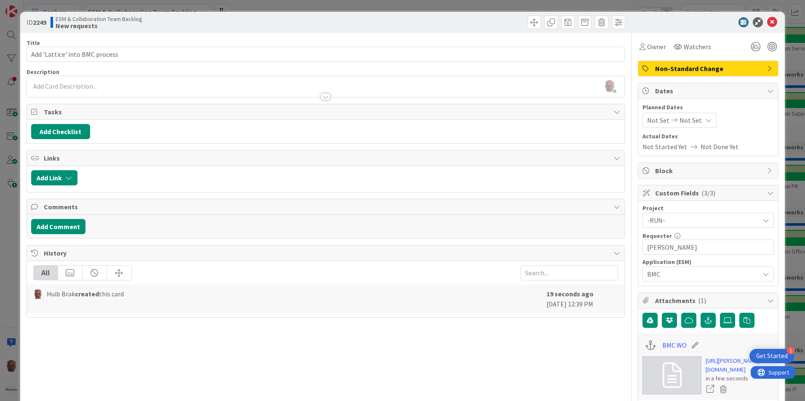
click at [116, 86] on div "[PERSON_NAME] just joined" at bounding box center [325, 86] width 597 height 21
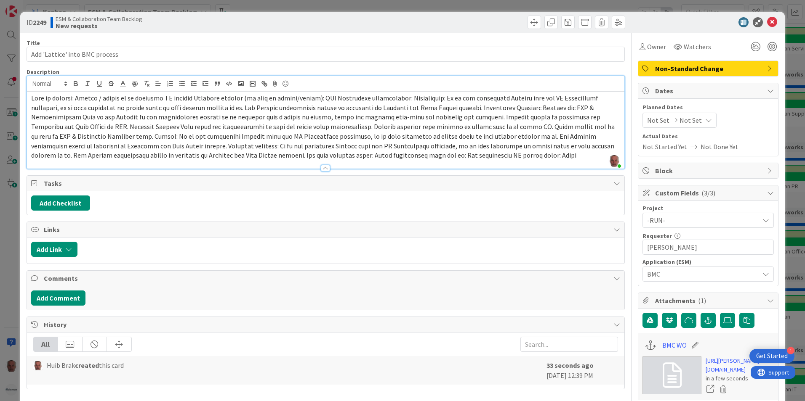
click at [192, 97] on span at bounding box center [323, 127] width 585 height 66
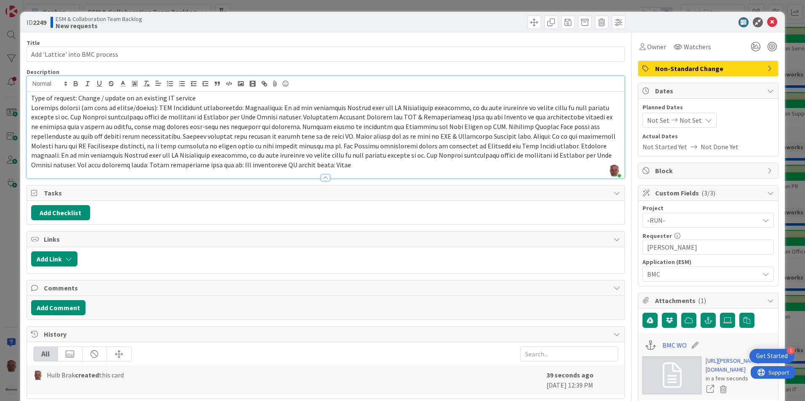
click at [167, 107] on span at bounding box center [323, 137] width 585 height 66
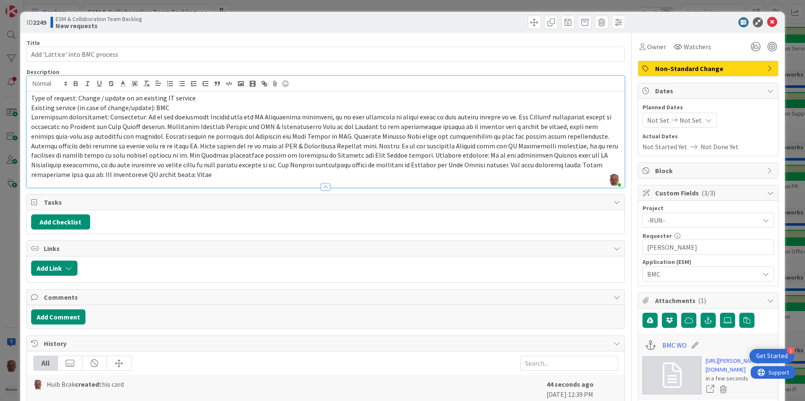
click at [136, 126] on span at bounding box center [325, 146] width 588 height 66
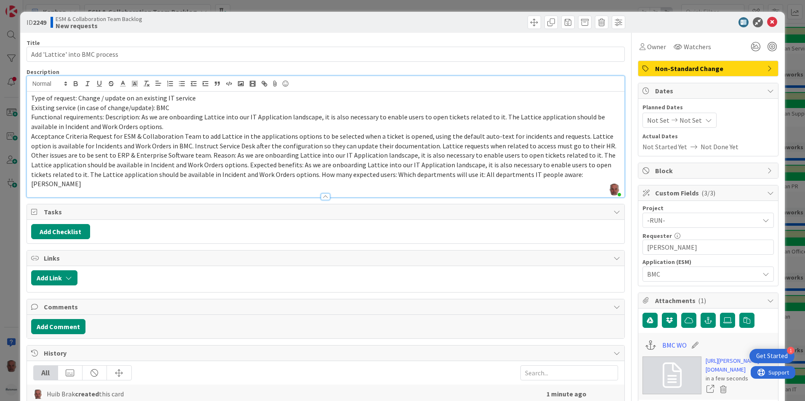
click at [87, 136] on span "Acceptance Criteria Request for ESM & Collaboration Team to add Lattice in the …" at bounding box center [324, 160] width 586 height 56
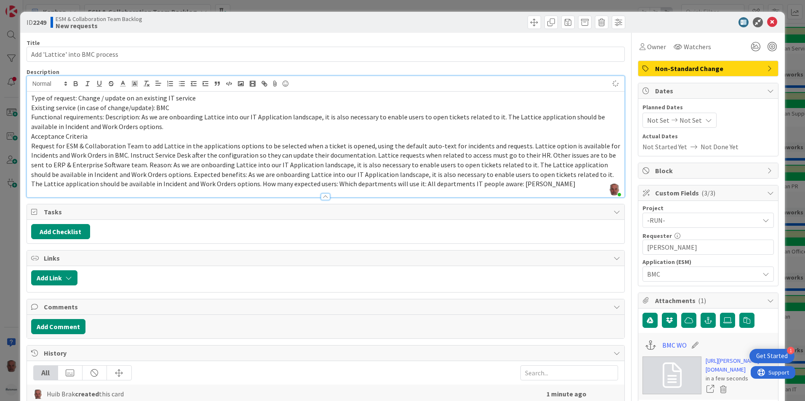
click at [32, 138] on span "Acceptance Criteria" at bounding box center [59, 136] width 56 height 8
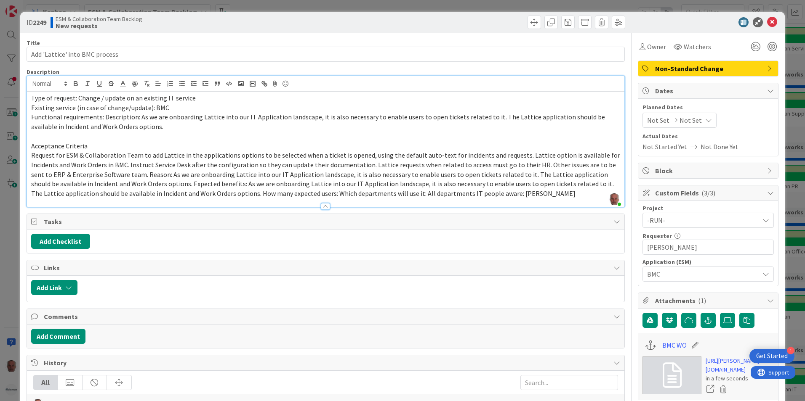
click at [130, 175] on span "Request for ESM & Collaboration Team to add Lattice in the applications options…" at bounding box center [326, 174] width 590 height 47
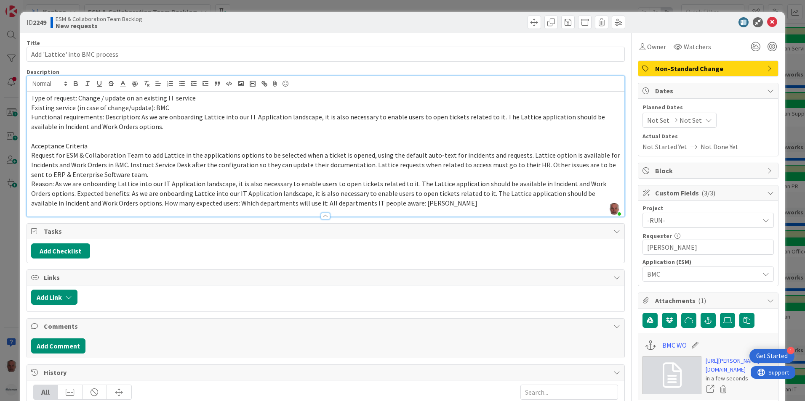
click at [56, 194] on span "Reason: As we are onboarding Lattice into our IT Application landscape, it is a…" at bounding box center [319, 193] width 576 height 27
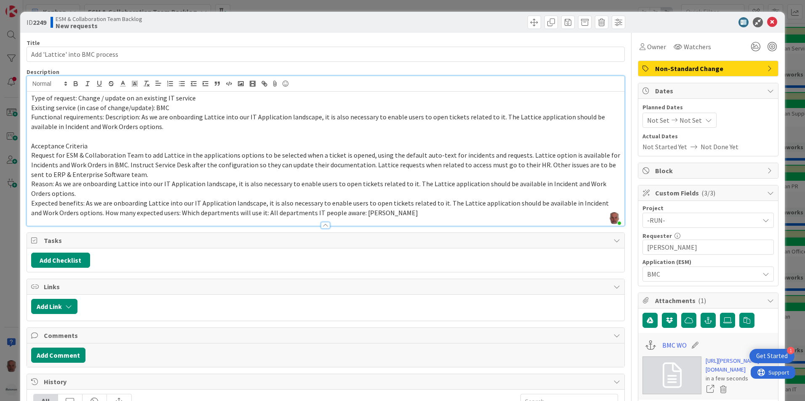
click at [92, 213] on span "Expected benefits: As we are onboarding Lattice into our IT Application landsca…" at bounding box center [320, 208] width 579 height 18
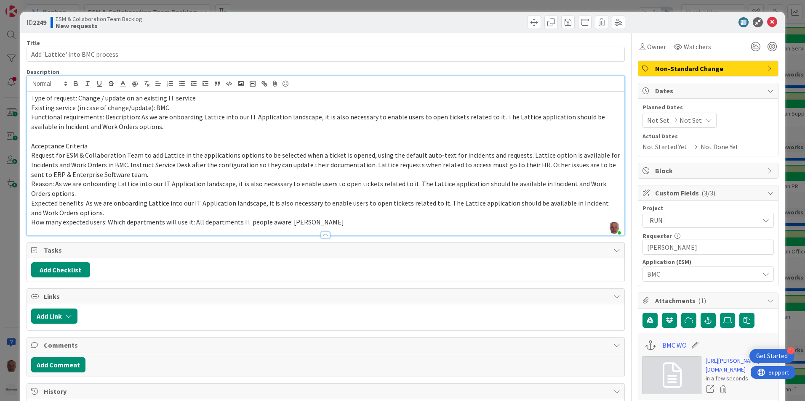
click at [109, 222] on span "How many expected users: Which departments will use it: All departments IT peop…" at bounding box center [187, 222] width 313 height 8
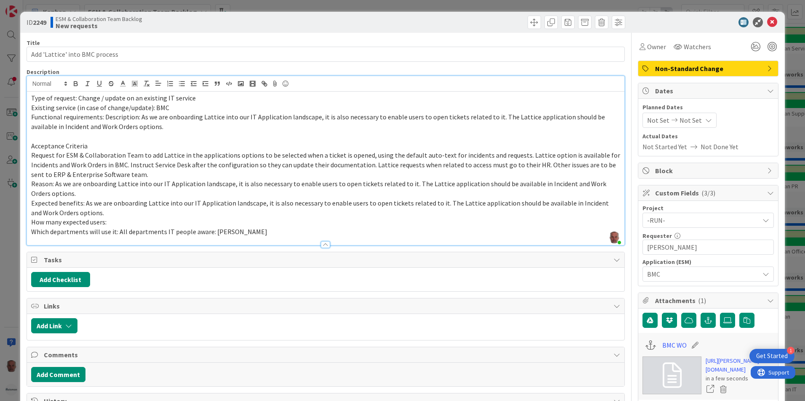
click at [162, 232] on span "Which departments will use it: All departments IT people aware: [PERSON_NAME]" at bounding box center [149, 232] width 236 height 8
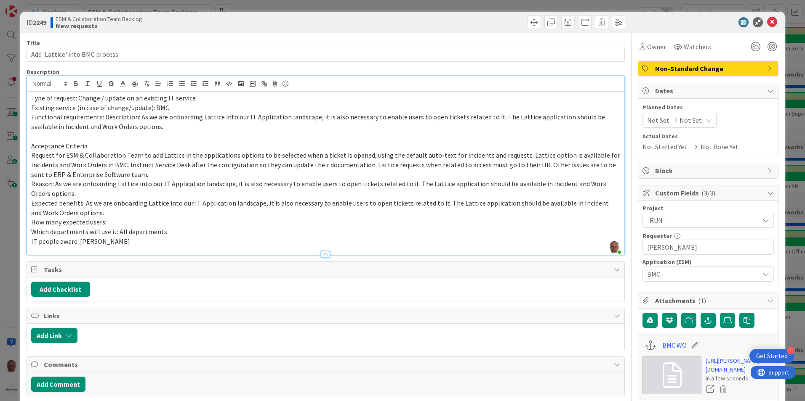
click at [7, 310] on div "ID 2249 ESM & Collaboration Team Backlog New requests Title 30 / 128 Add 'Latti…" at bounding box center [402, 200] width 805 height 401
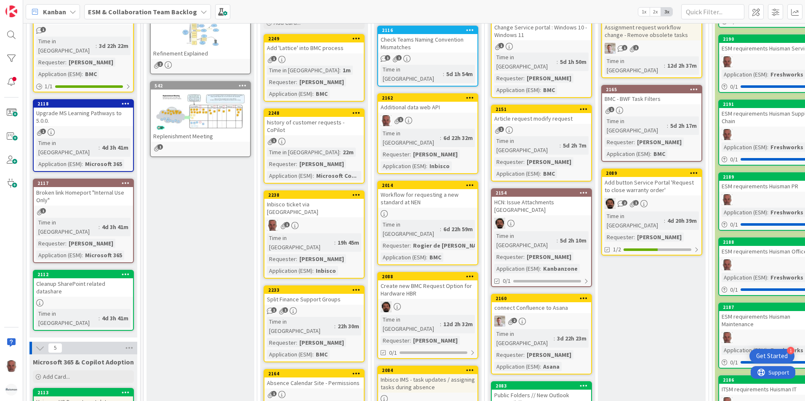
click at [351, 86] on div "Time in Column : 1m Requester : [PERSON_NAME] Application (ESM) : BMC" at bounding box center [314, 82] width 94 height 33
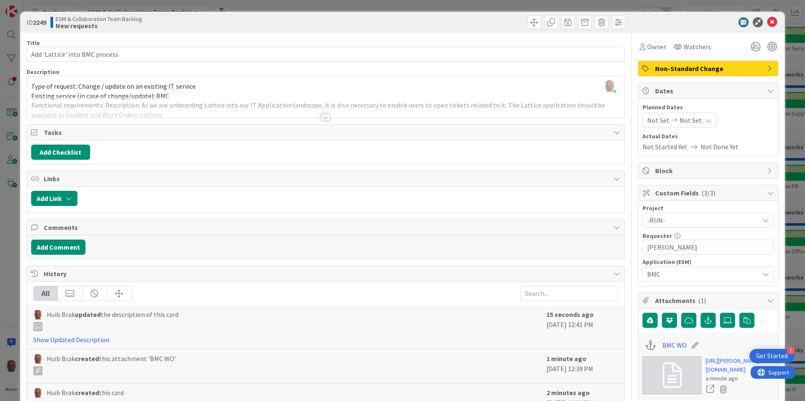
click at [9, 226] on div "ID 2249 ESM & Collaboration Team Backlog New requests Title 30 / 128 Add 'Latti…" at bounding box center [402, 200] width 805 height 401
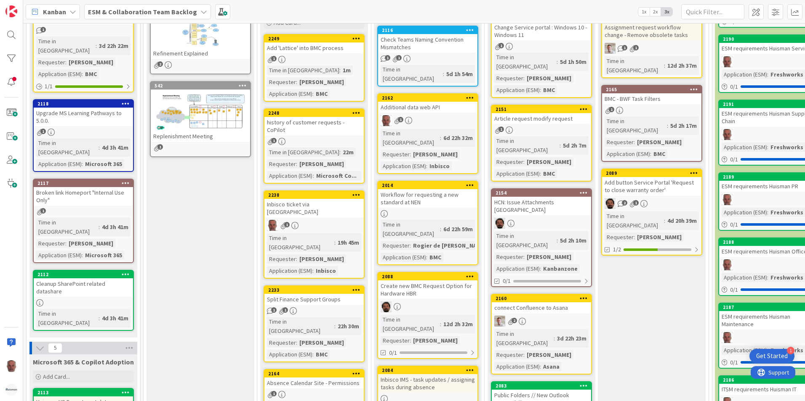
click at [348, 88] on div "Time in Column : 1m Requester : [PERSON_NAME] Application (ESM) : BMC" at bounding box center [314, 82] width 94 height 33
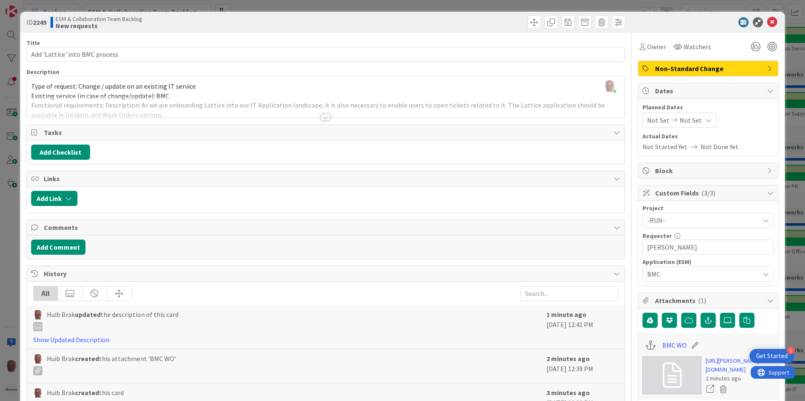
click at [24, 292] on div "ID 2249 ESM & Collaboration Team Backlog New requests Title 30 / 128 Add 'Latti…" at bounding box center [402, 266] width 764 height 509
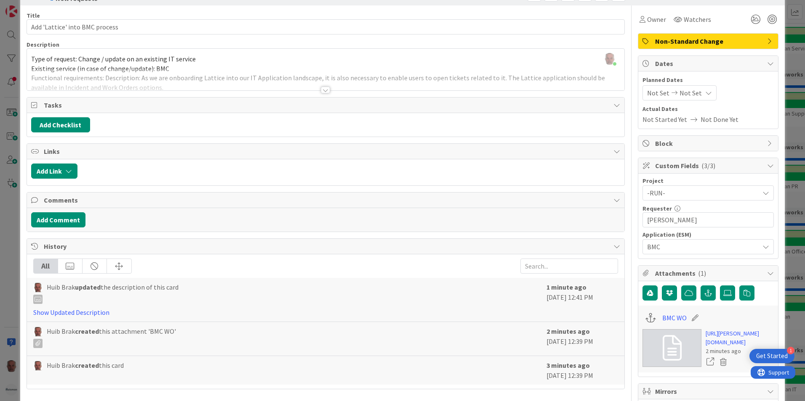
scroll to position [42, 0]
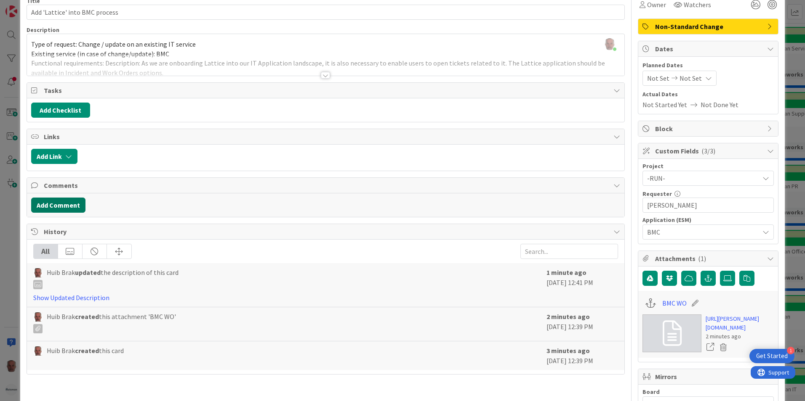
click at [54, 207] on button "Add Comment" at bounding box center [58, 205] width 54 height 15
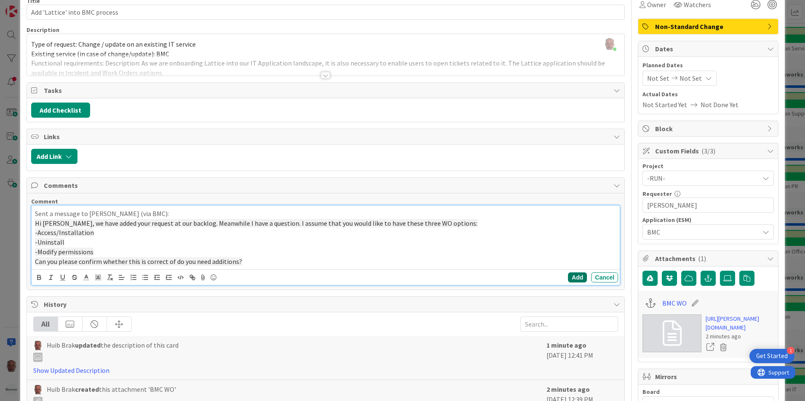
click at [568, 277] on button "Add" at bounding box center [577, 278] width 19 height 10
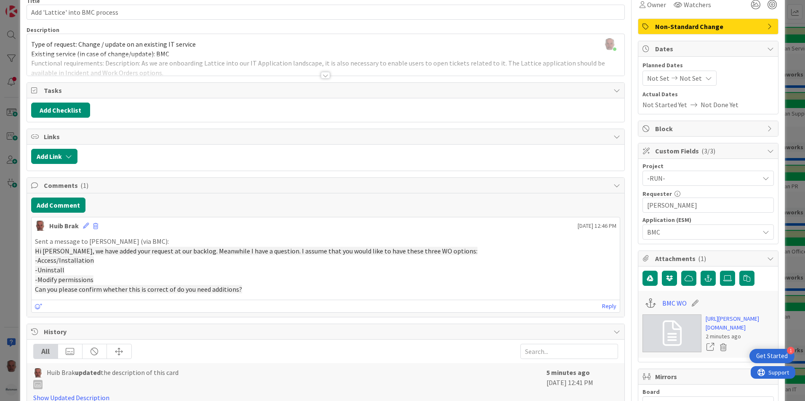
click at [17, 321] on div "ID 2249 ESM & Collaboration Team Backlog New requests Title 30 / 128 Add 'Latti…" at bounding box center [402, 200] width 805 height 401
